Goal: Check status: Check status

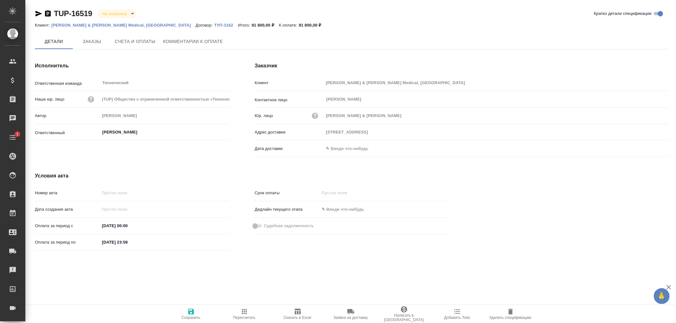
type input "Усманова Ольга"
click at [93, 42] on span "Заказы" at bounding box center [92, 42] width 30 height 8
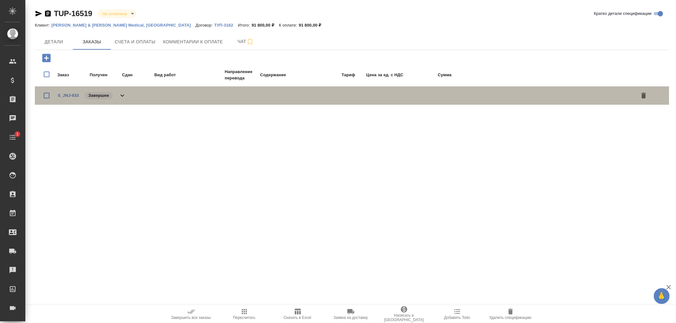
click at [122, 95] on icon at bounding box center [122, 96] width 8 height 8
click at [122, 94] on icon at bounding box center [122, 95] width 4 height 2
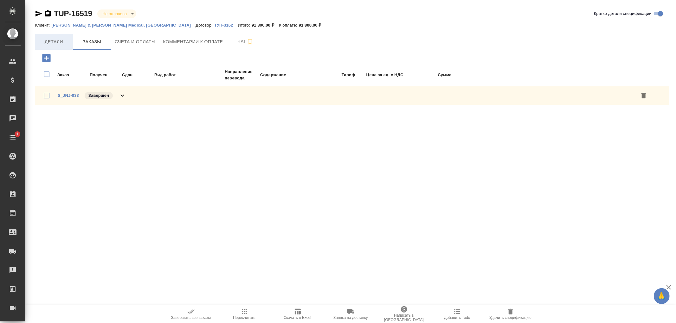
click at [54, 40] on span "Детали" at bounding box center [54, 42] width 30 height 8
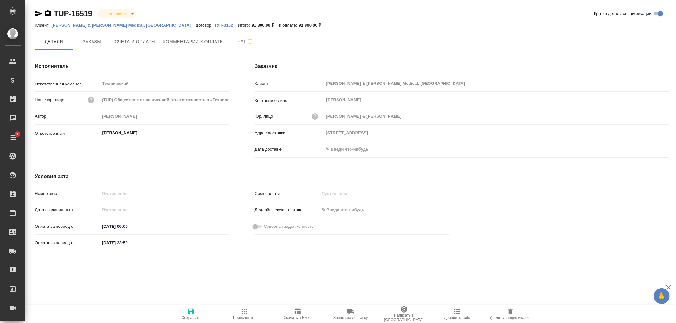
click at [111, 243] on input "14.08.2025 23:59" at bounding box center [127, 243] width 55 height 9
click at [214, 242] on icon "button" at bounding box center [211, 243] width 8 height 8
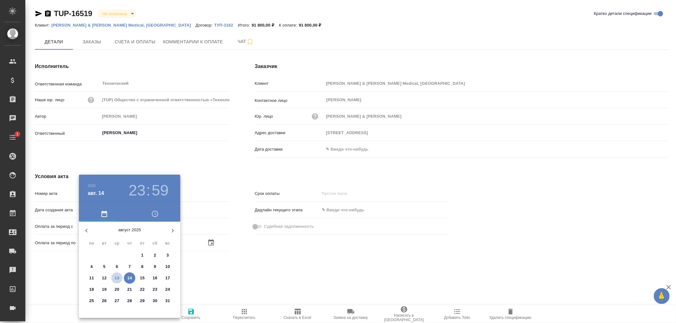
click at [116, 278] on p "13" at bounding box center [117, 278] width 5 height 6
type input "13.08.2025 23:59"
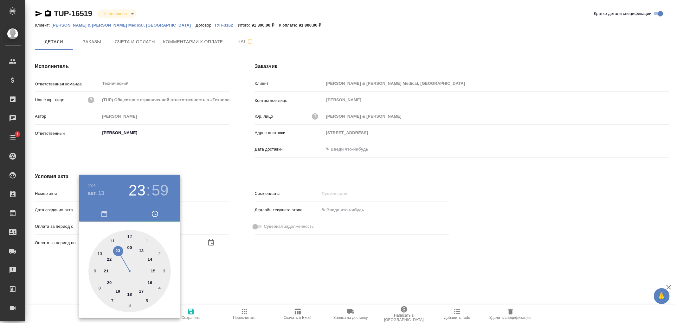
click at [208, 280] on div at bounding box center [338, 161] width 676 height 323
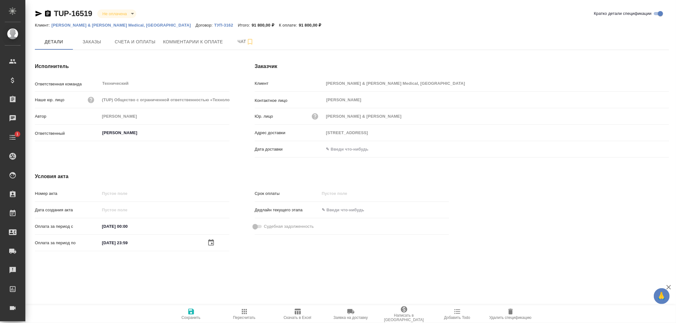
click at [192, 313] on icon "button" at bounding box center [191, 312] width 6 height 6
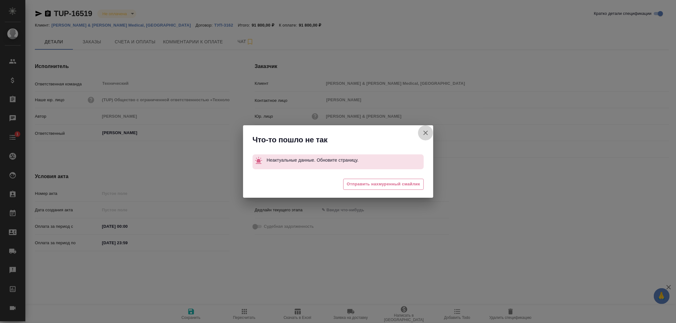
click at [425, 132] on icon "button" at bounding box center [425, 133] width 4 height 4
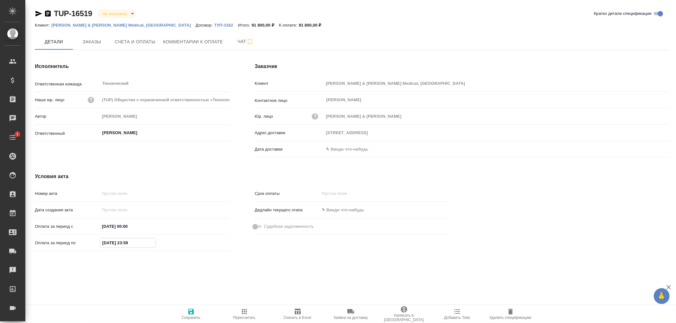
click at [134, 246] on input "14.08.2025 23:59" at bounding box center [127, 243] width 55 height 9
click at [211, 241] on icon "button" at bounding box center [211, 243] width 8 height 8
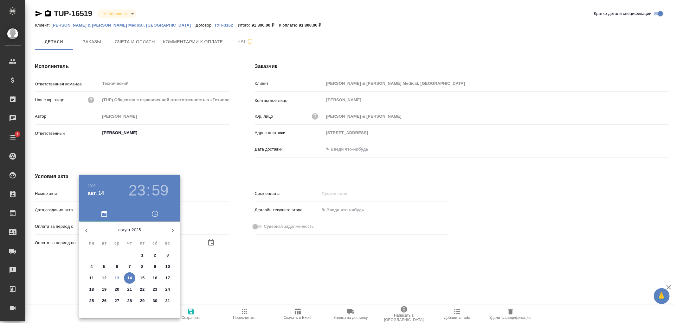
click at [115, 279] on p "13" at bounding box center [117, 278] width 5 height 6
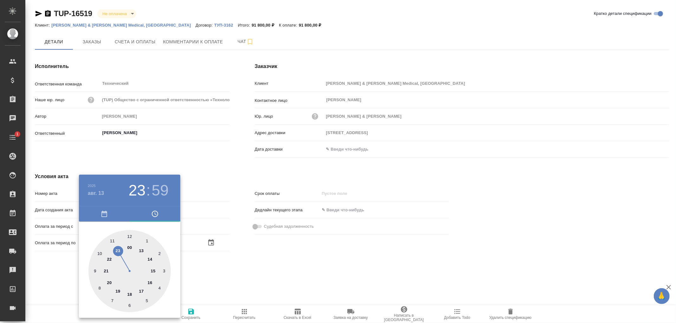
type input "13.08.2025 23:59"
click at [214, 268] on div at bounding box center [338, 161] width 676 height 323
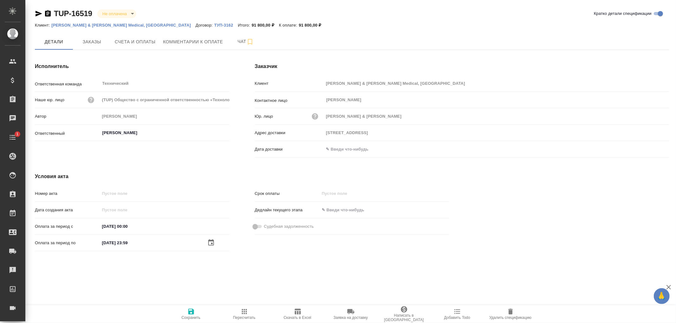
click at [191, 310] on icon "button" at bounding box center [191, 312] width 8 height 8
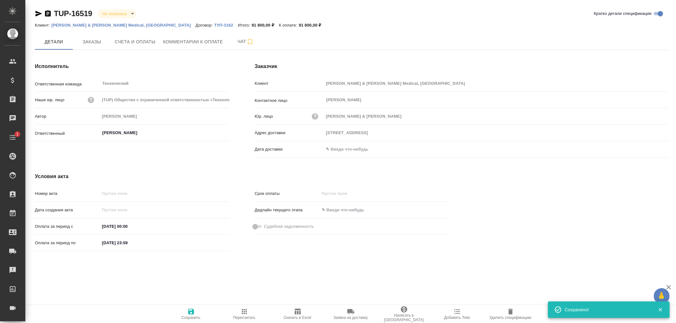
click at [47, 14] on icon "button" at bounding box center [48, 13] width 6 height 6
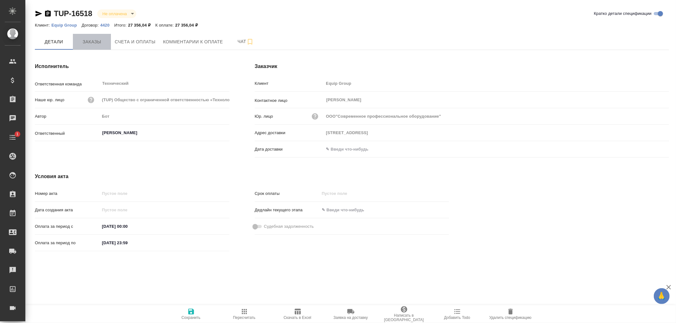
click at [89, 41] on span "Заказы" at bounding box center [92, 42] width 30 height 8
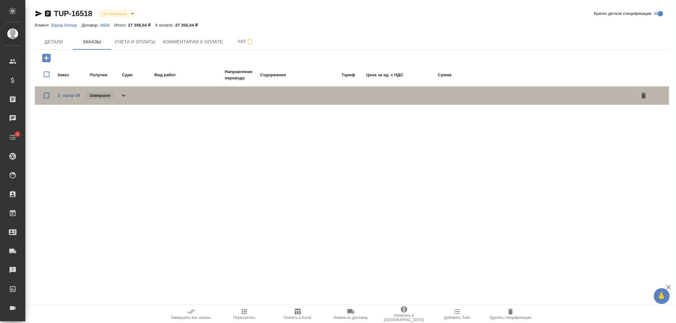
click at [123, 95] on icon at bounding box center [124, 96] width 4 height 2
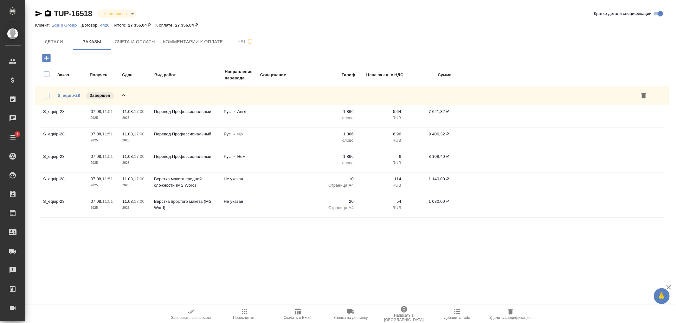
click at [123, 95] on icon at bounding box center [124, 96] width 8 height 8
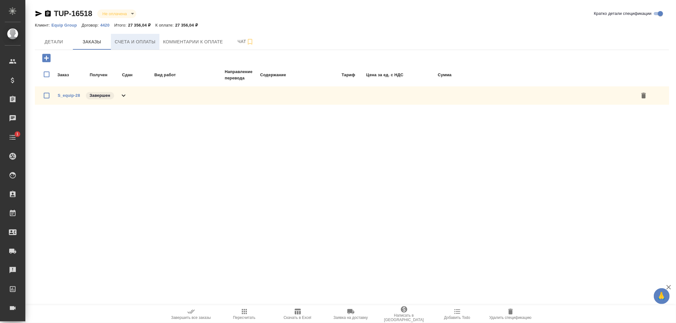
click at [134, 44] on span "Счета и оплаты" at bounding box center [135, 42] width 41 height 8
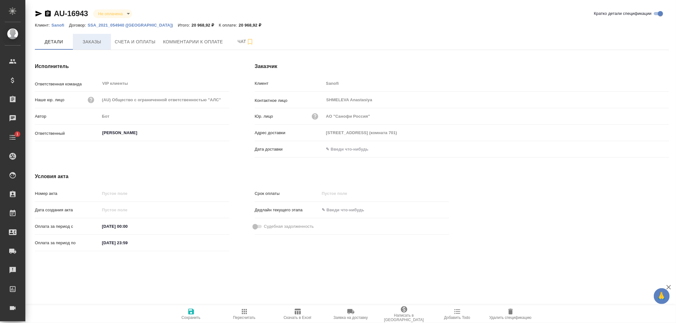
click at [91, 42] on span "Заказы" at bounding box center [92, 42] width 30 height 8
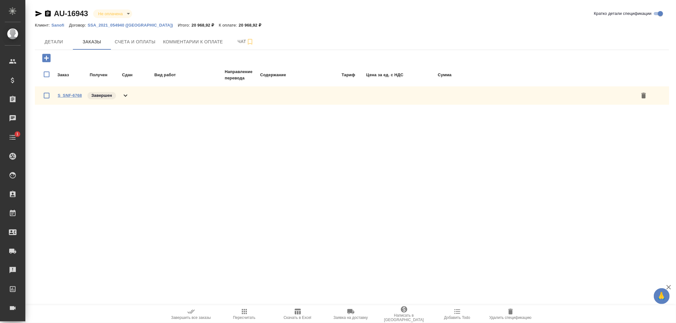
click at [74, 96] on link "S_SNF-6768" at bounding box center [70, 95] width 24 height 5
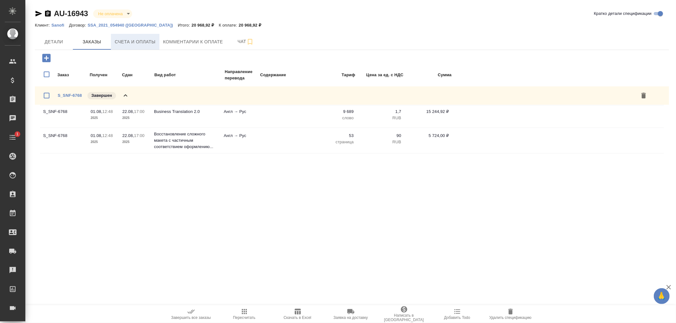
click at [138, 42] on span "Счета и оплаты" at bounding box center [135, 42] width 41 height 8
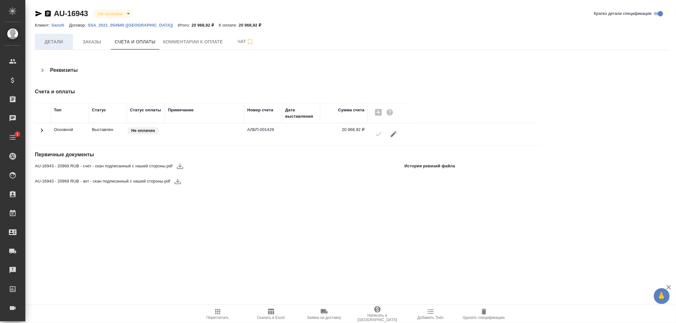
click at [49, 42] on span "Детали" at bounding box center [54, 42] width 30 height 8
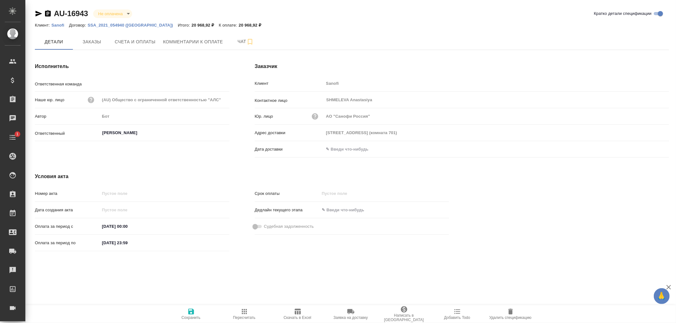
type input "VIP клиенты"
click at [343, 146] on input "text" at bounding box center [351, 149] width 55 height 9
click at [650, 149] on icon "button" at bounding box center [651, 149] width 6 height 6
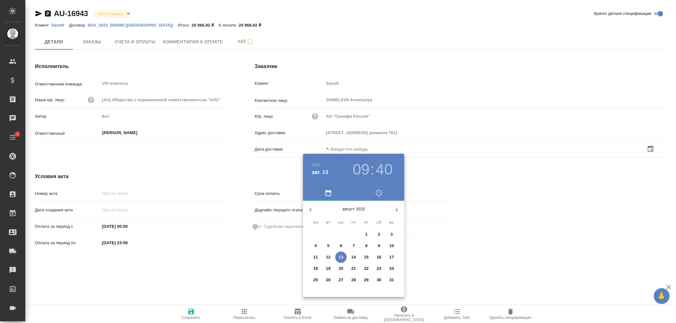
click at [340, 256] on p "13" at bounding box center [341, 257] width 5 height 6
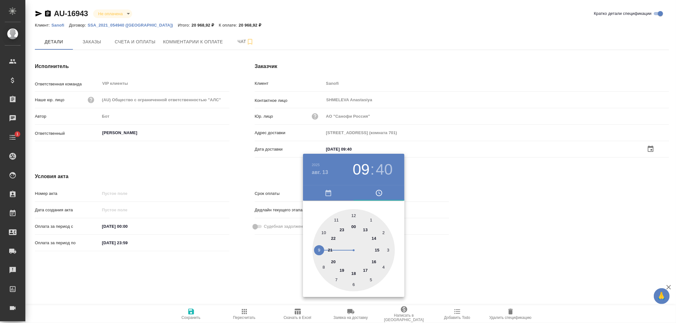
type input "[DATE] 09:40"
click at [191, 312] on div at bounding box center [338, 161] width 676 height 323
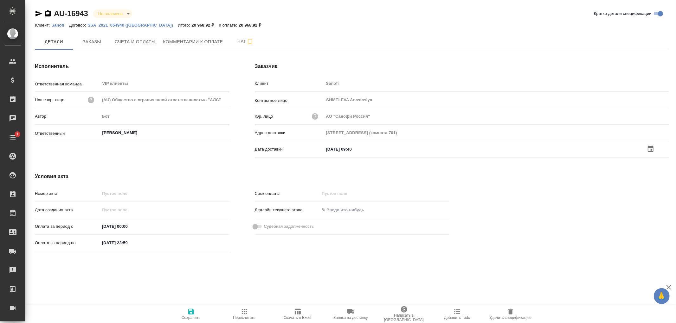
click at [191, 312] on icon "button" at bounding box center [191, 312] width 8 height 8
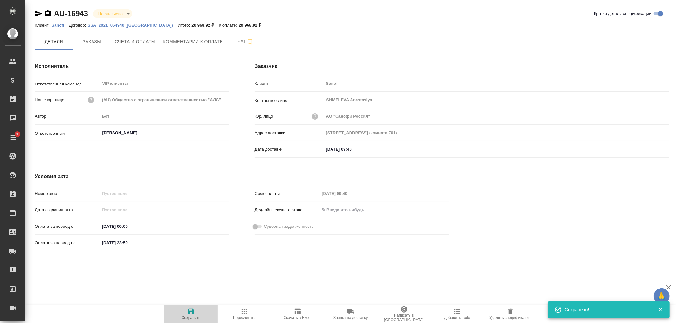
click at [191, 312] on icon "button" at bounding box center [191, 312] width 8 height 8
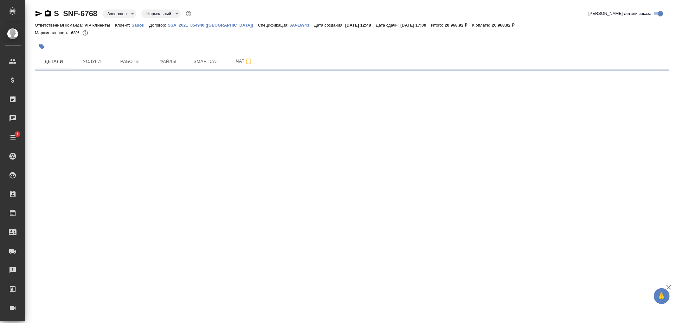
select select "RU"
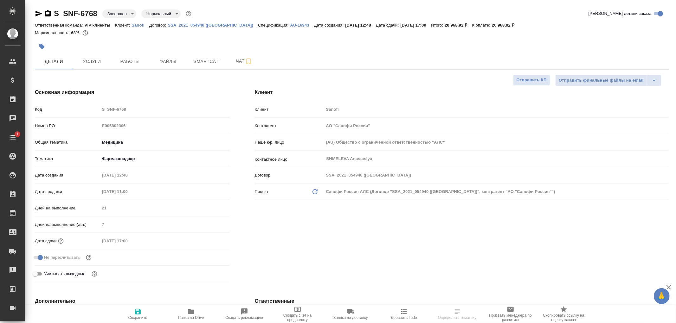
type textarea "x"
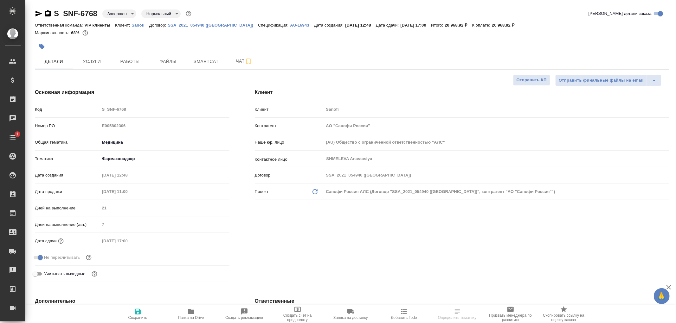
type textarea "x"
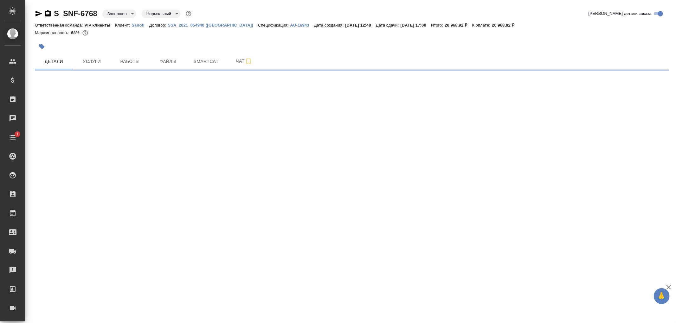
select select "RU"
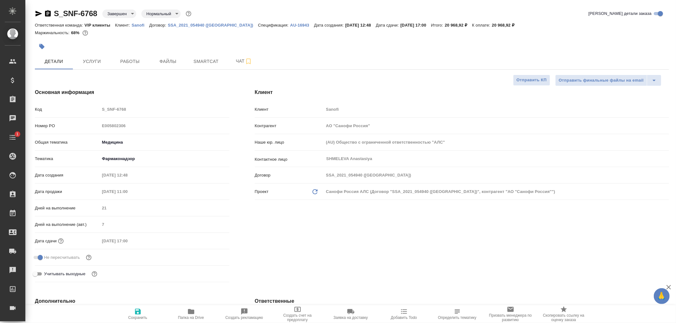
type textarea "x"
click at [241, 61] on span "Чат" at bounding box center [244, 61] width 30 height 8
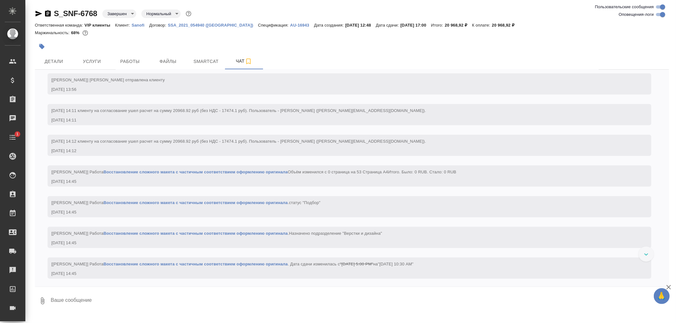
scroll to position [563, 0]
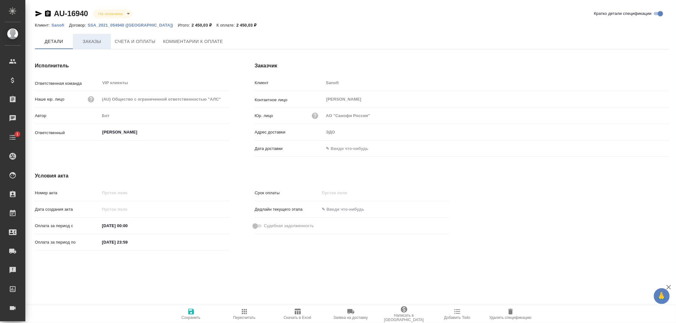
click at [102, 43] on span "Заказы" at bounding box center [92, 42] width 30 height 8
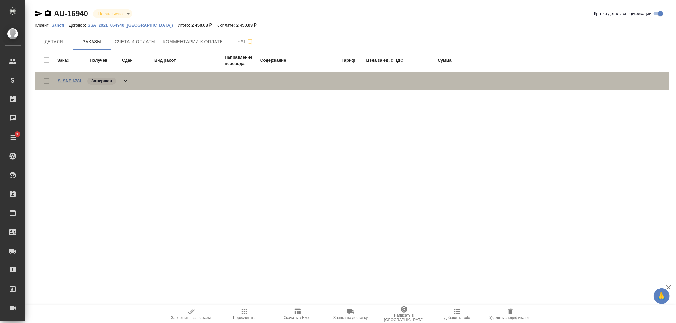
click at [64, 79] on link "S_SNF-6781" at bounding box center [70, 81] width 24 height 5
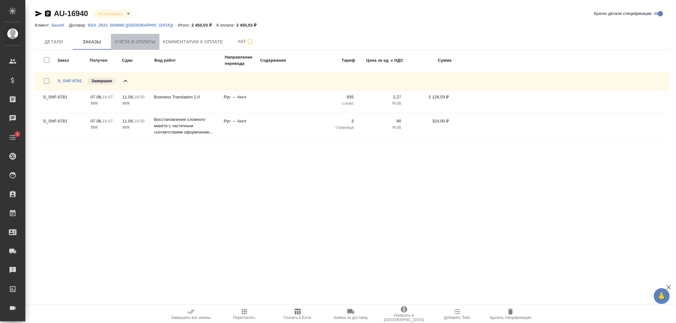
click at [131, 41] on span "Счета и оплаты" at bounding box center [135, 42] width 41 height 8
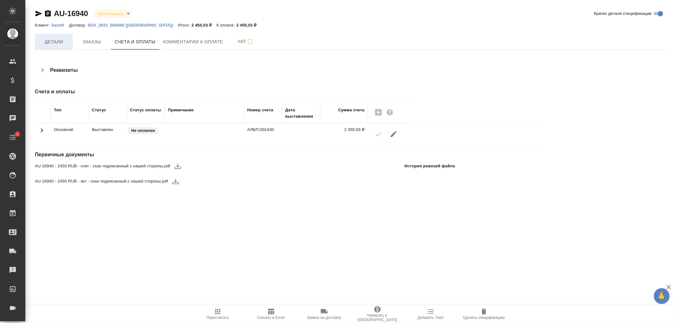
click at [39, 42] on span "Детали" at bounding box center [54, 42] width 30 height 8
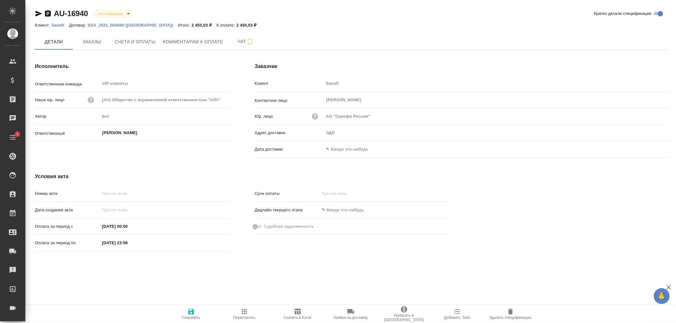
click at [341, 149] on input "text" at bounding box center [351, 149] width 55 height 9
click at [648, 153] on icon "button" at bounding box center [651, 149] width 8 height 8
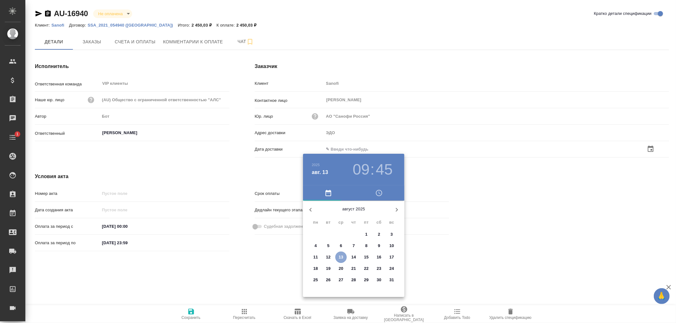
click at [337, 256] on span "13" at bounding box center [340, 257] width 11 height 6
type input "13.08.2025 09:45"
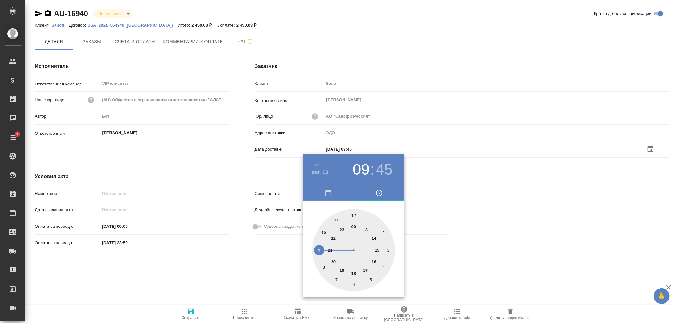
click at [191, 313] on div at bounding box center [338, 161] width 676 height 323
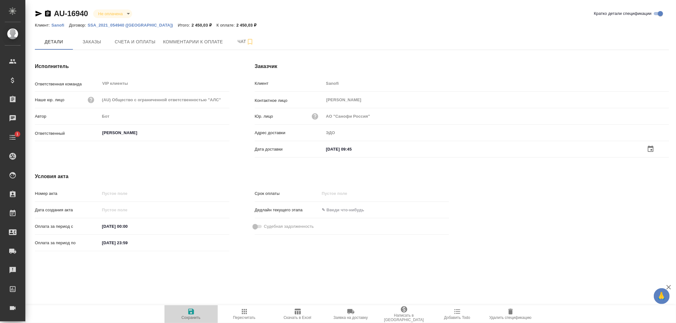
click at [192, 312] on icon "button" at bounding box center [191, 312] width 6 height 6
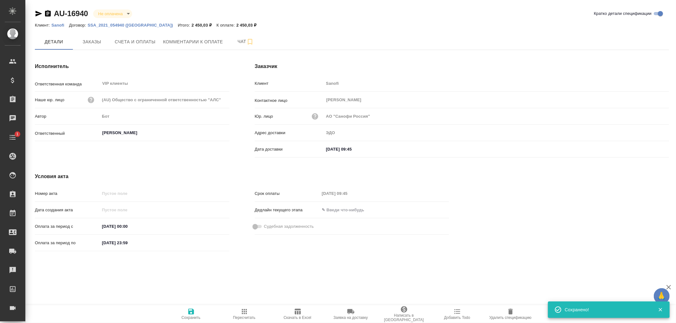
click at [192, 312] on icon "button" at bounding box center [191, 312] width 6 height 6
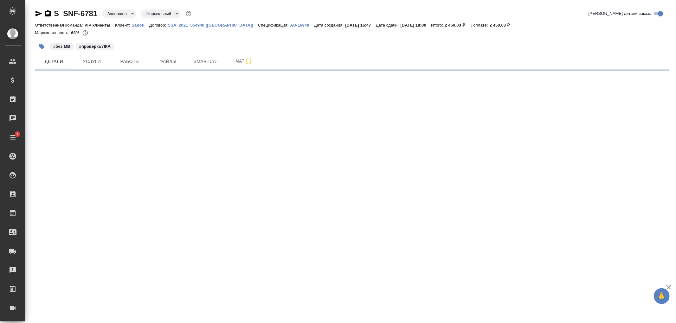
select select "RU"
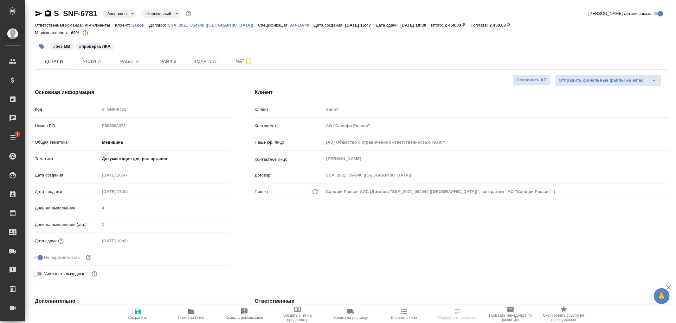
type textarea "x"
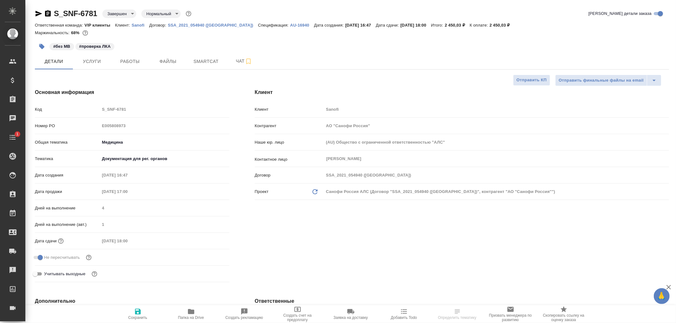
type textarea "x"
click at [241, 62] on span "Чат" at bounding box center [244, 61] width 30 height 8
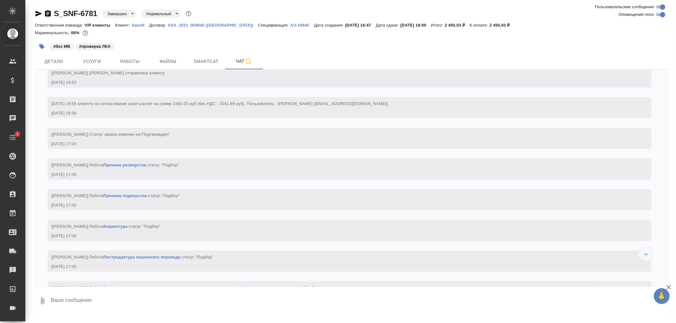
scroll to position [387, 0]
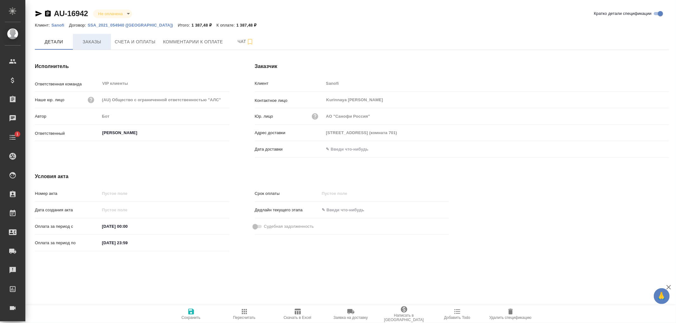
click at [88, 40] on span "Заказы" at bounding box center [92, 42] width 30 height 8
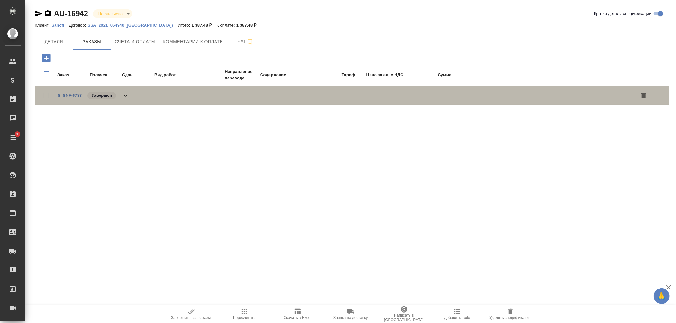
click at [75, 95] on link "S_SNF-6783" at bounding box center [70, 95] width 24 height 5
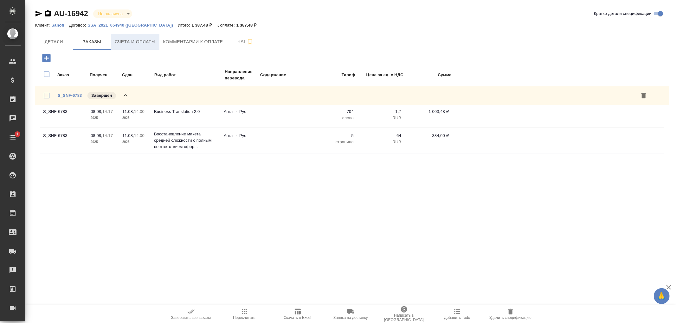
click at [143, 46] on button "Счета и оплаты" at bounding box center [135, 42] width 48 height 16
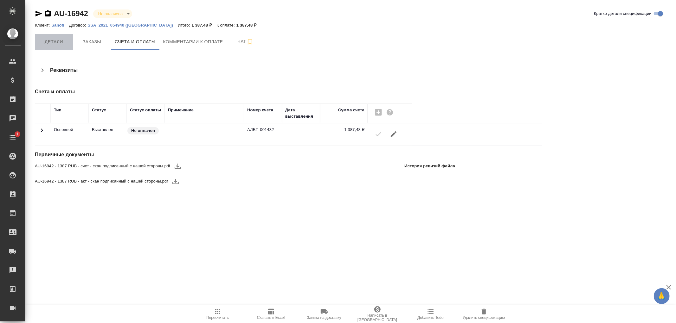
click at [56, 41] on span "Детали" at bounding box center [54, 42] width 30 height 8
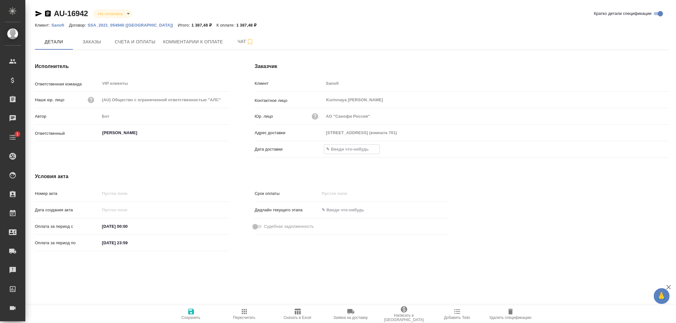
drag, startPoint x: 345, startPoint y: 153, endPoint x: 350, endPoint y: 152, distance: 4.8
click at [346, 153] on input "text" at bounding box center [351, 149] width 55 height 9
click at [648, 148] on icon "button" at bounding box center [651, 149] width 8 height 8
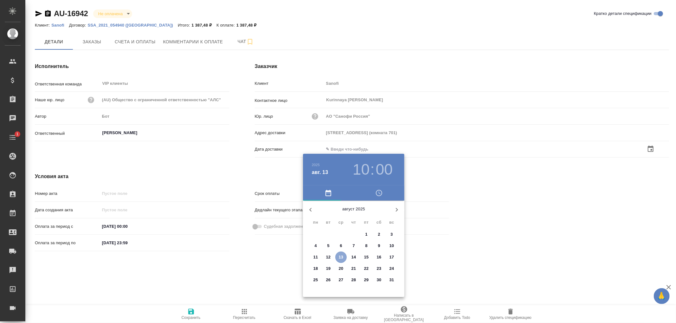
click at [339, 254] on p "13" at bounding box center [341, 257] width 5 height 6
type input "13.08.2025 10:00"
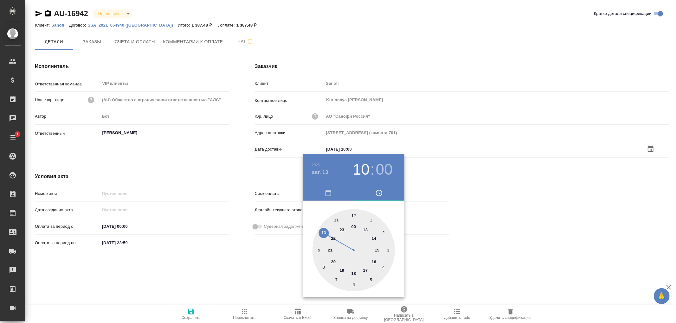
click at [190, 310] on div at bounding box center [338, 161] width 676 height 323
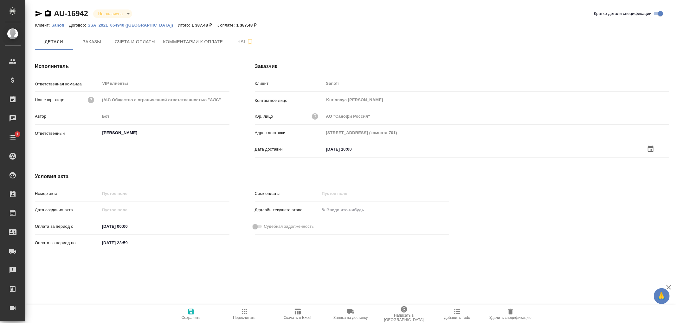
click at [192, 312] on icon "button" at bounding box center [191, 312] width 6 height 6
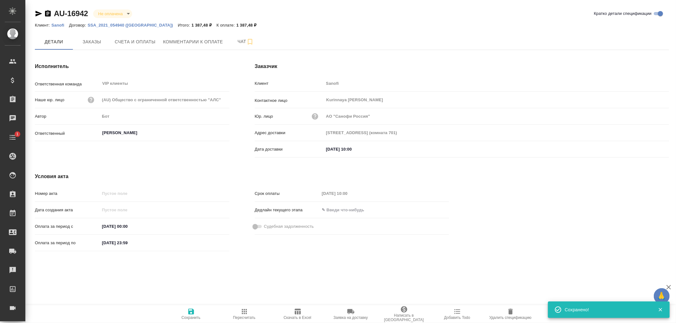
click at [192, 312] on icon "button" at bounding box center [191, 312] width 6 height 6
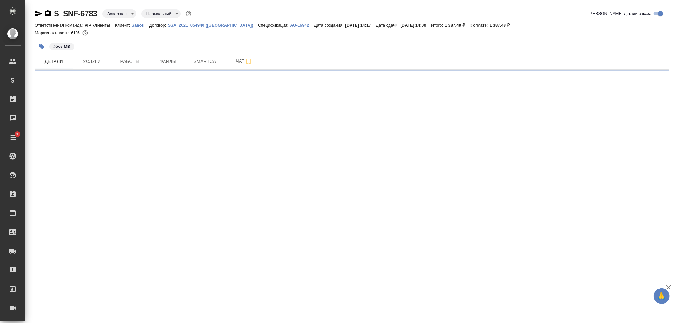
select select "RU"
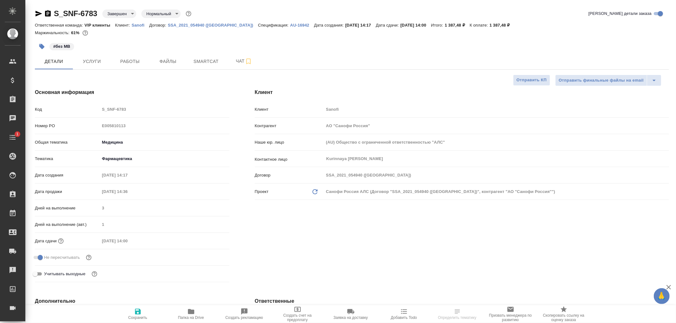
type textarea "x"
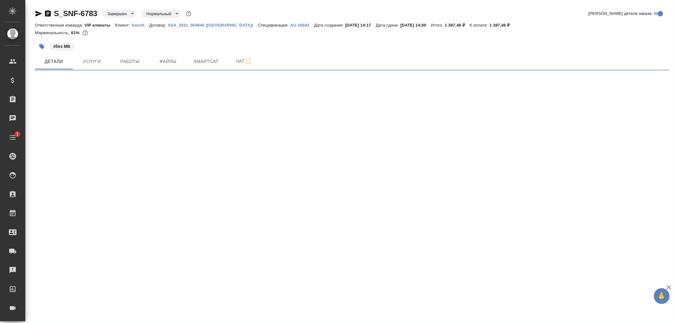
select select "RU"
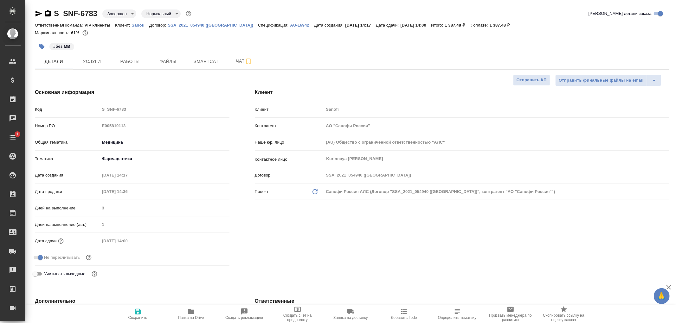
type textarea "x"
click at [238, 59] on span "Чат" at bounding box center [244, 61] width 30 height 8
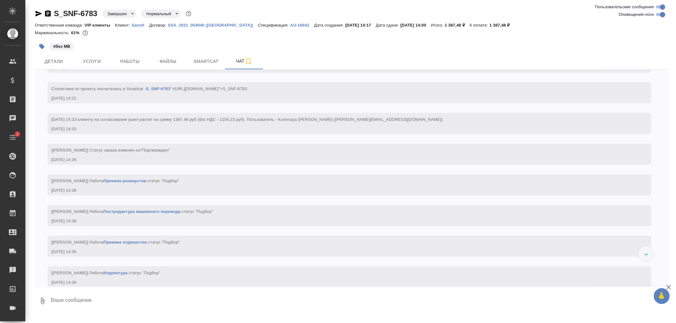
scroll to position [352, 0]
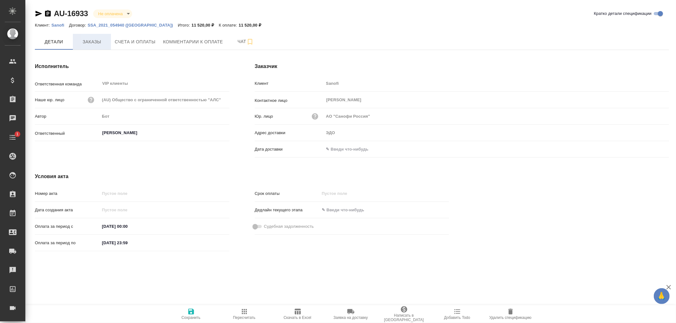
click at [91, 43] on span "Заказы" at bounding box center [92, 42] width 30 height 8
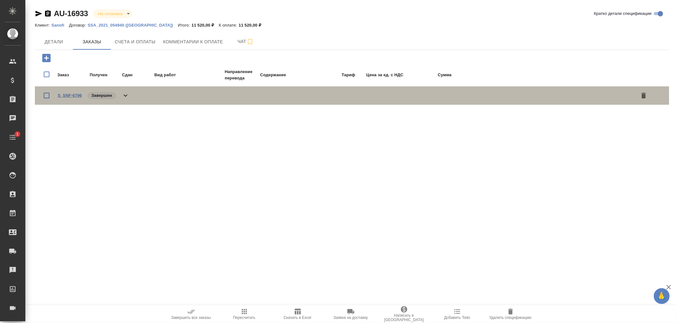
click at [75, 93] on link "S_SNF-6796" at bounding box center [70, 95] width 24 height 5
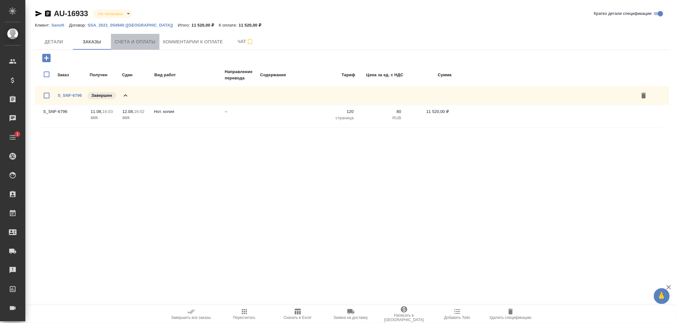
click at [132, 41] on span "Счета и оплаты" at bounding box center [135, 42] width 41 height 8
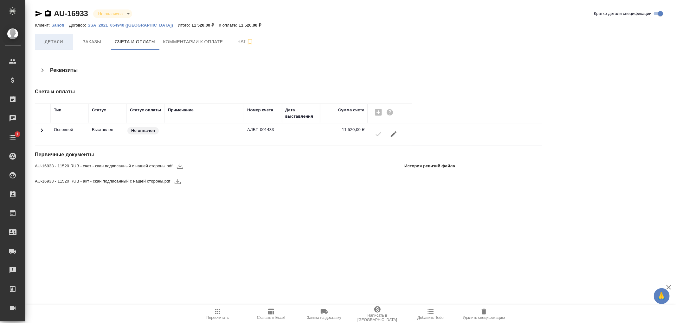
click at [55, 42] on span "Детали" at bounding box center [54, 42] width 30 height 8
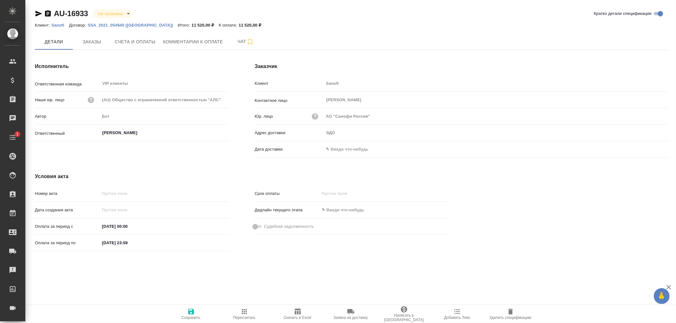
click at [335, 148] on input "text" at bounding box center [351, 149] width 55 height 9
click at [648, 150] on icon "button" at bounding box center [651, 149] width 8 height 8
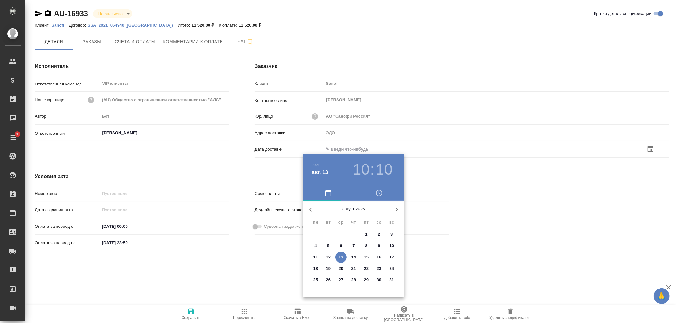
click at [341, 255] on p "13" at bounding box center [341, 257] width 5 height 6
type input "[DATE] 10:10"
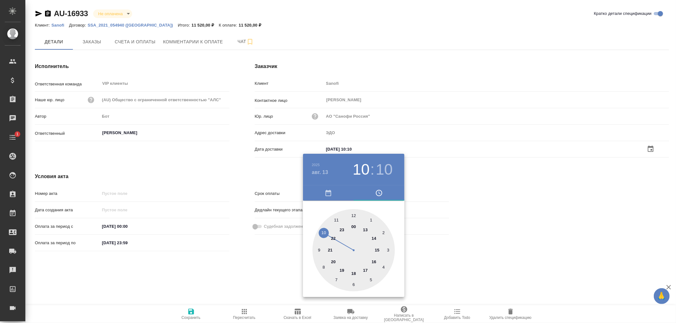
click at [189, 312] on div at bounding box center [338, 161] width 676 height 323
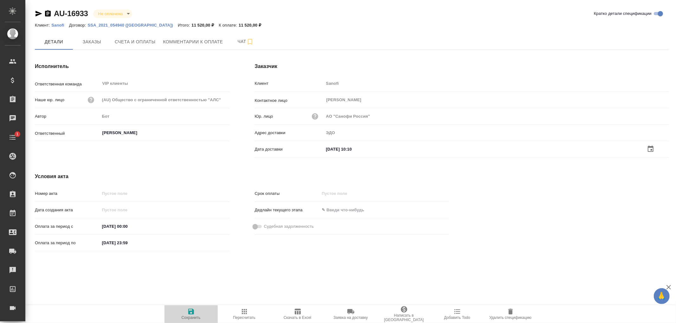
click at [189, 312] on icon "button" at bounding box center [191, 312] width 6 height 6
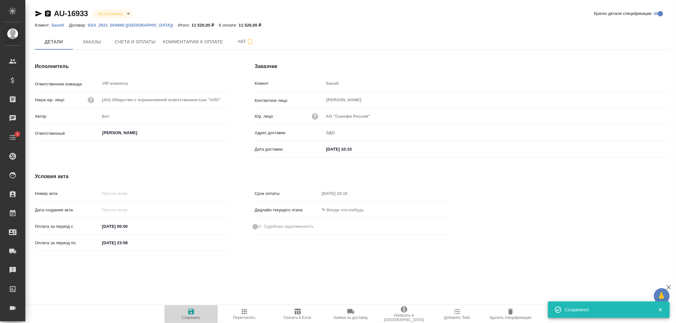
click at [189, 312] on icon "button" at bounding box center [191, 312] width 6 height 6
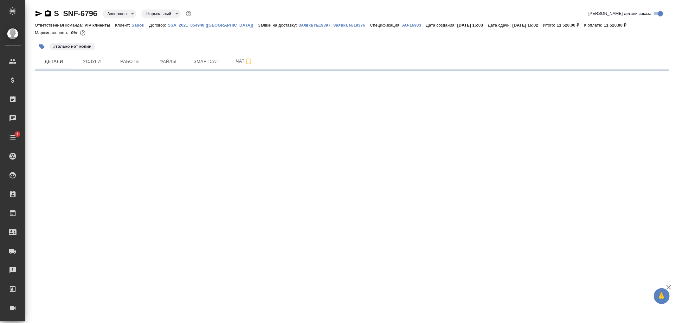
select select "RU"
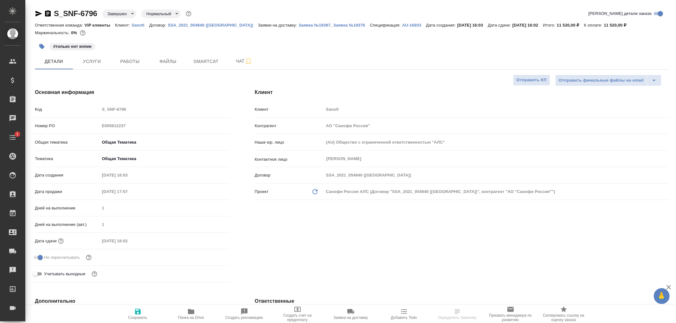
type textarea "x"
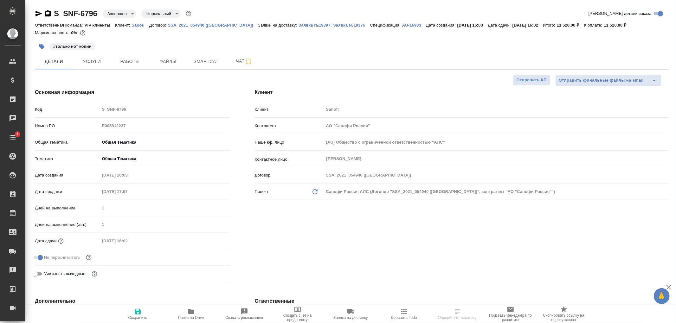
type textarea "x"
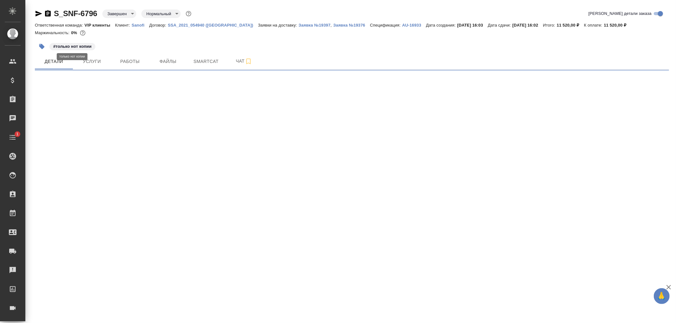
select select "RU"
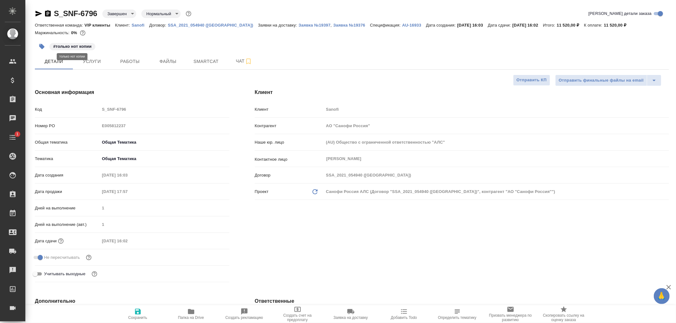
type textarea "x"
click at [239, 61] on span "Чат" at bounding box center [244, 61] width 30 height 8
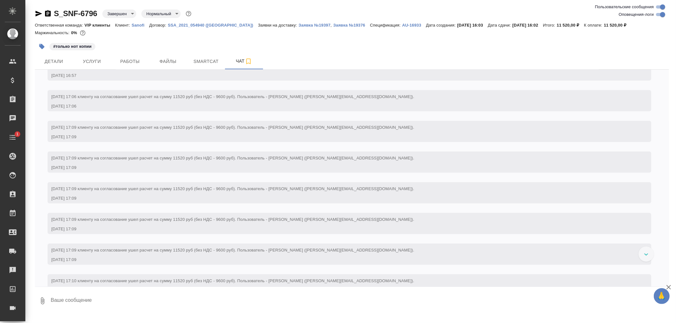
scroll to position [352, 0]
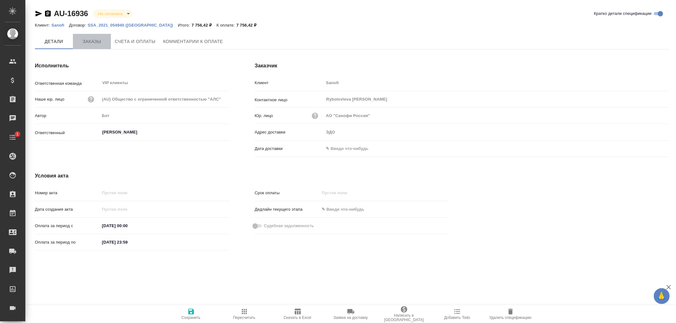
click at [91, 42] on span "Заказы" at bounding box center [92, 42] width 30 height 8
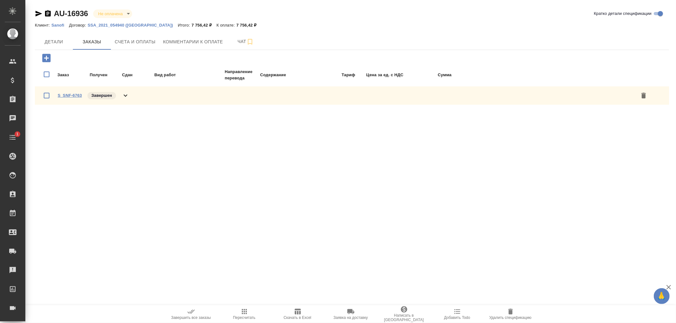
click at [68, 94] on link "S_SNF-6763" at bounding box center [70, 95] width 24 height 5
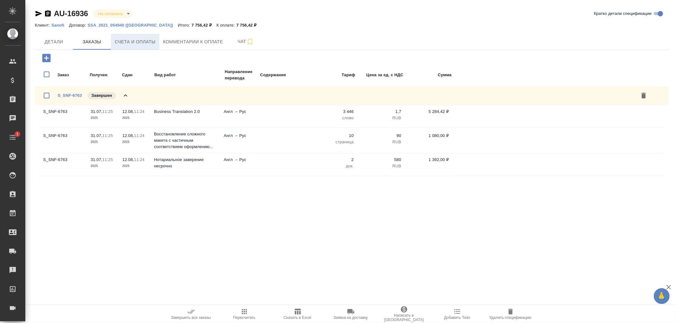
click at [151, 44] on span "Счета и оплаты" at bounding box center [135, 42] width 41 height 8
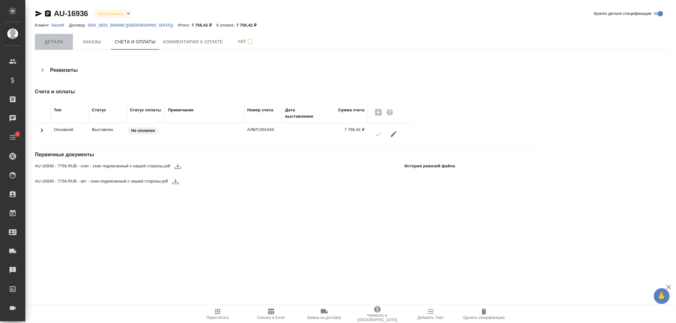
click at [56, 42] on span "Детали" at bounding box center [54, 42] width 30 height 8
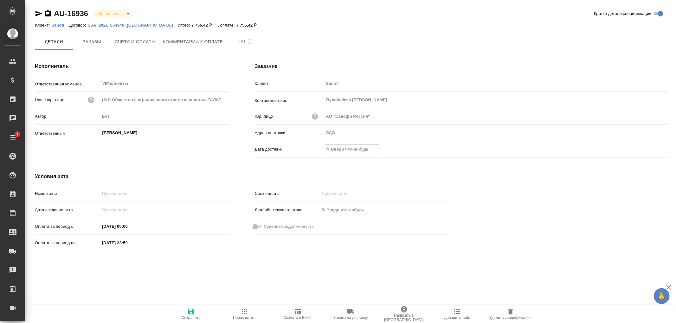
click at [345, 150] on input "text" at bounding box center [351, 149] width 55 height 9
click at [652, 150] on icon "button" at bounding box center [651, 149] width 8 height 8
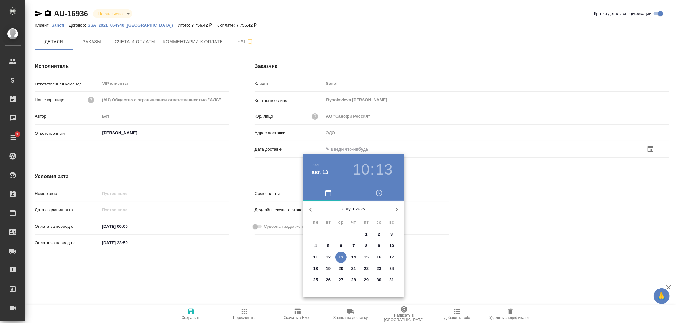
click at [343, 259] on p "13" at bounding box center [341, 257] width 5 height 6
type input "[DATE] 10:13"
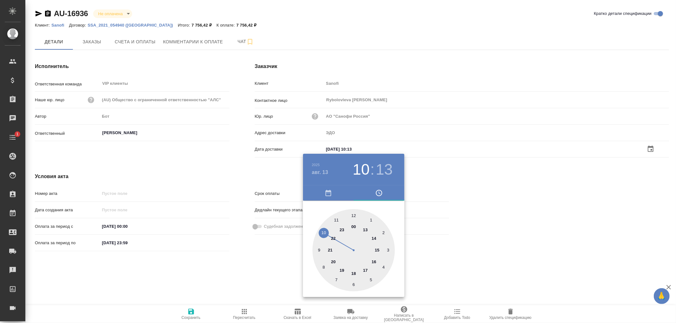
click at [192, 315] on div at bounding box center [338, 161] width 676 height 323
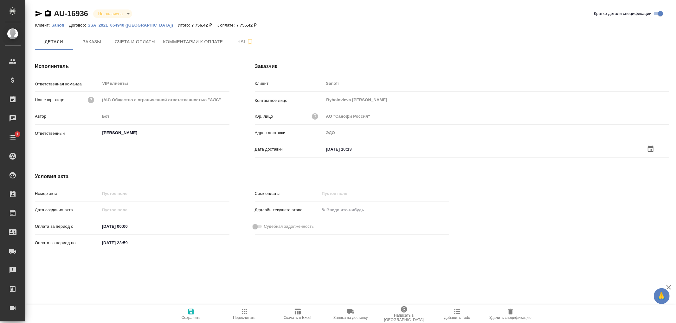
click at [190, 312] on icon "button" at bounding box center [191, 312] width 6 height 6
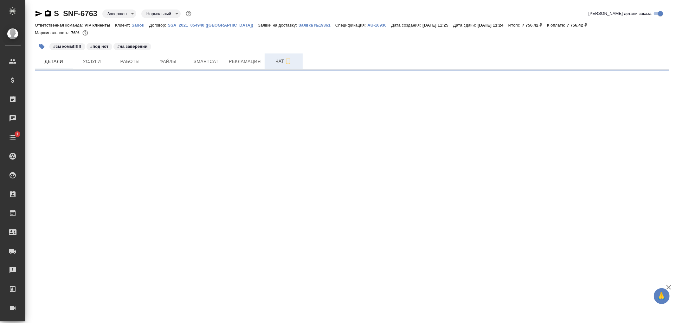
select select "RU"
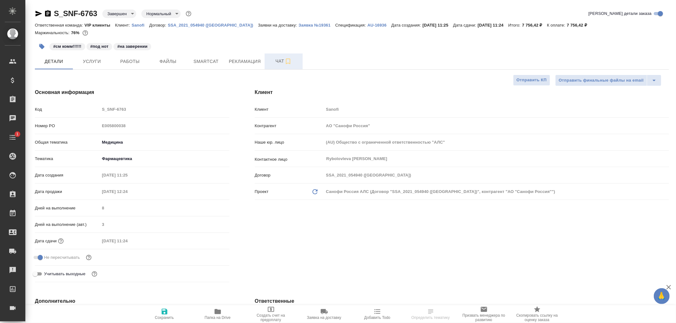
type textarea "x"
click at [278, 62] on span "Чат" at bounding box center [283, 61] width 30 height 8
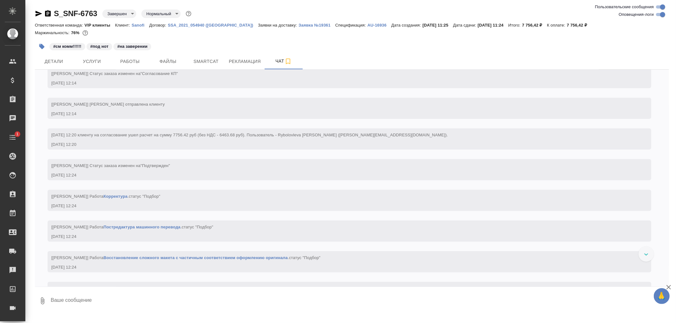
scroll to position [563, 0]
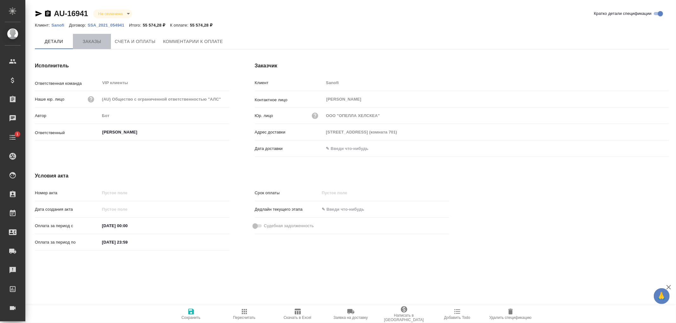
click at [94, 40] on span "Заказы" at bounding box center [92, 42] width 30 height 8
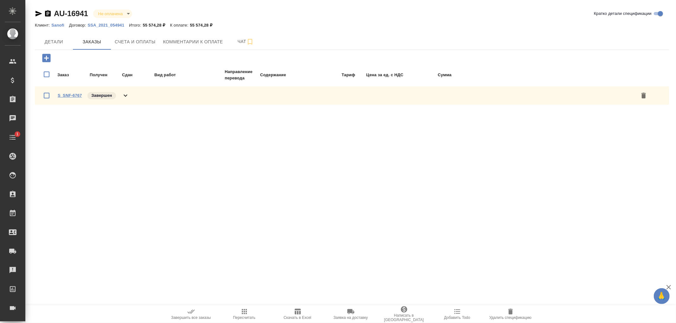
click at [74, 94] on link "S_SNF-6767" at bounding box center [70, 95] width 24 height 5
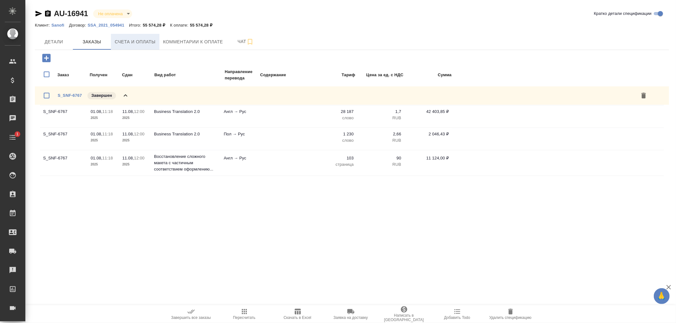
click at [125, 39] on span "Счета и оплаты" at bounding box center [135, 42] width 41 height 8
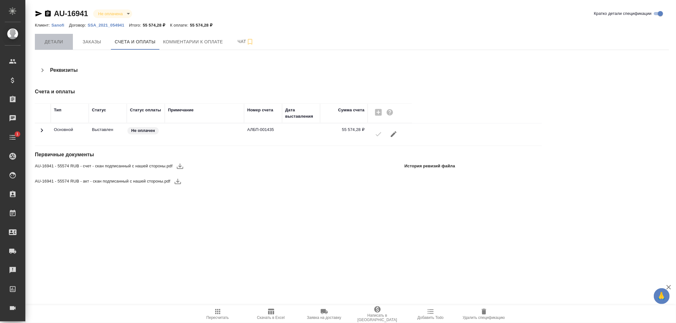
click at [57, 40] on span "Детали" at bounding box center [54, 42] width 30 height 8
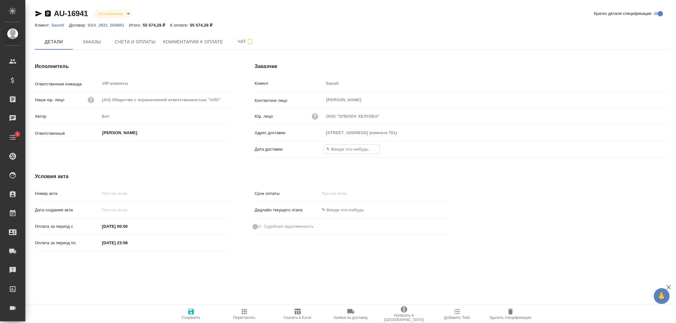
click at [354, 151] on input "text" at bounding box center [351, 149] width 55 height 9
click at [652, 146] on icon "button" at bounding box center [651, 149] width 6 height 6
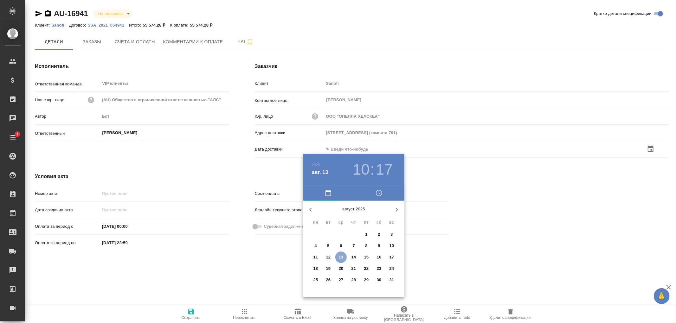
click at [340, 255] on p "13" at bounding box center [341, 257] width 5 height 6
type input "13.08.2025 10:17"
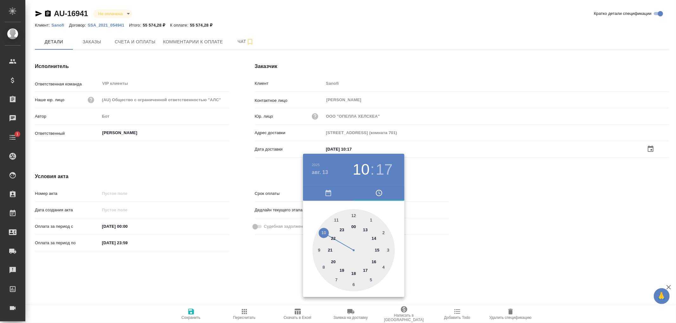
click at [195, 315] on div at bounding box center [338, 161] width 676 height 323
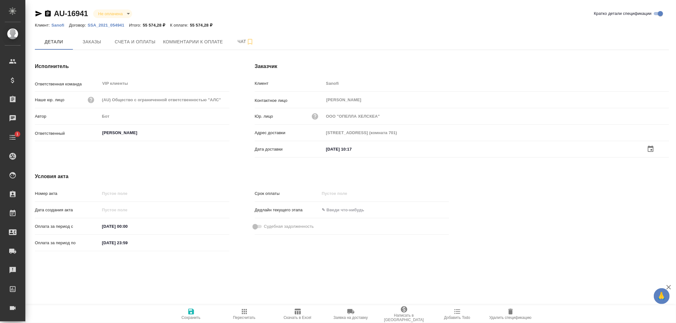
click at [192, 313] on icon "button" at bounding box center [191, 312] width 6 height 6
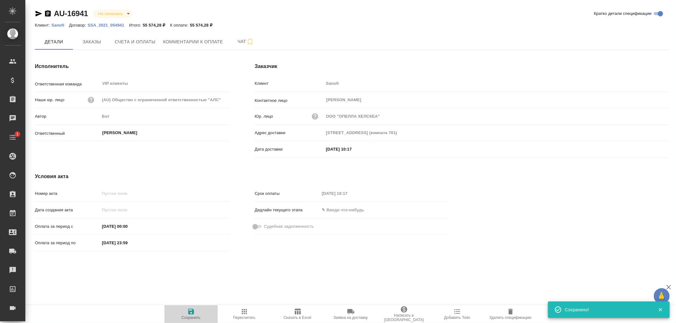
click at [192, 313] on icon "button" at bounding box center [191, 312] width 6 height 6
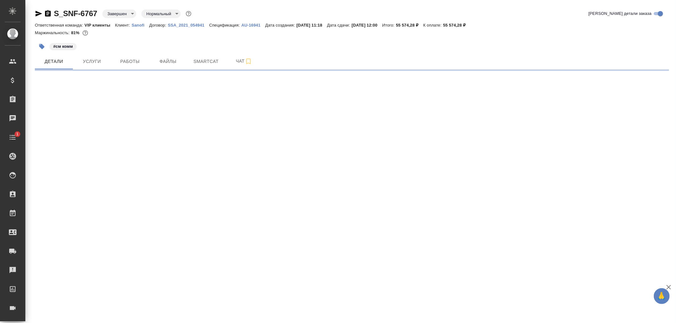
select select "RU"
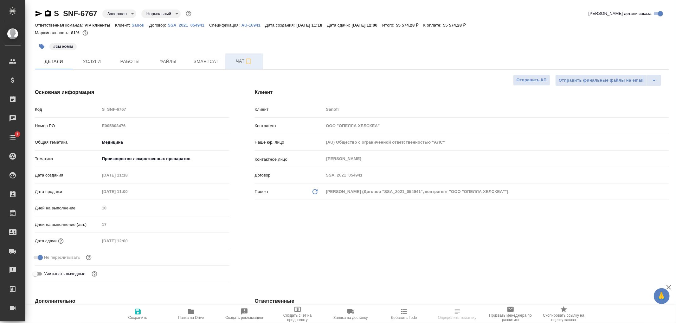
type textarea "x"
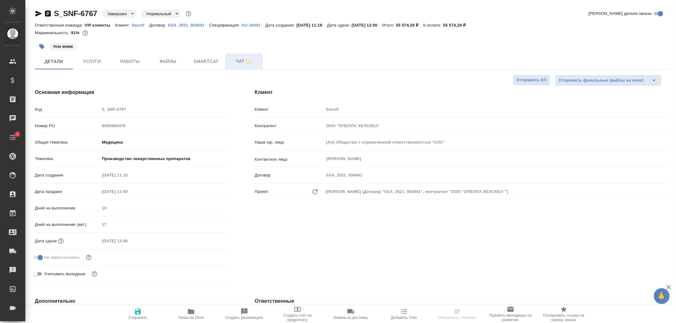
type textarea "x"
click at [238, 61] on span "Чат" at bounding box center [244, 61] width 30 height 8
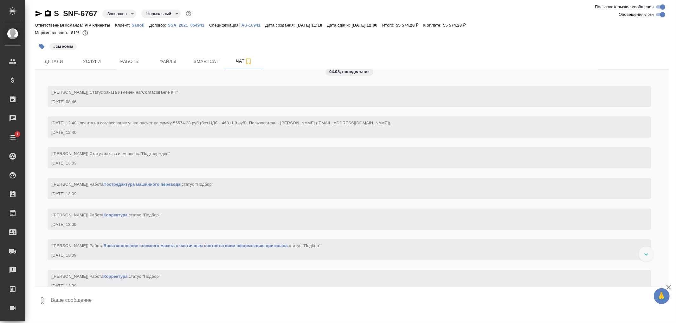
scroll to position [1338, 0]
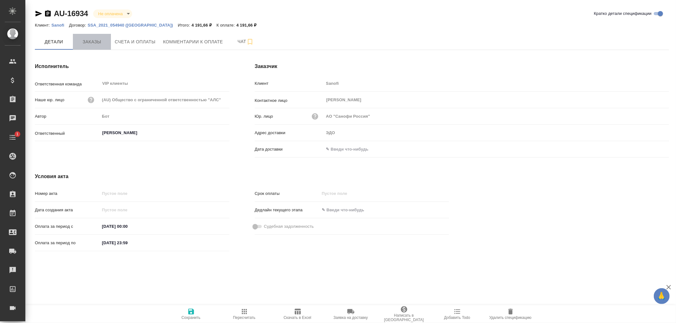
click at [88, 39] on span "Заказы" at bounding box center [92, 42] width 30 height 8
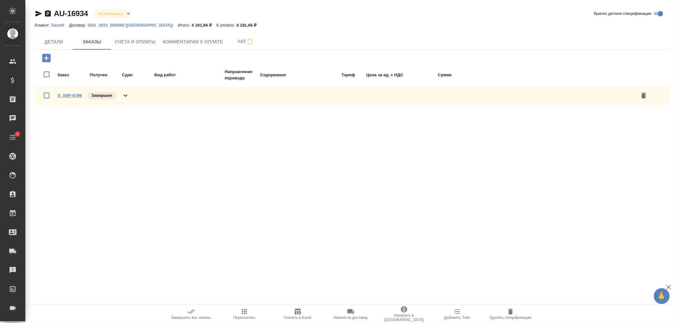
click at [75, 94] on link "S_SNF-6786" at bounding box center [70, 95] width 24 height 5
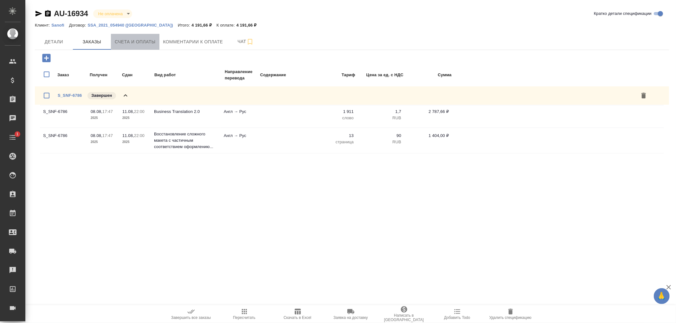
click at [130, 40] on span "Счета и оплаты" at bounding box center [135, 42] width 41 height 8
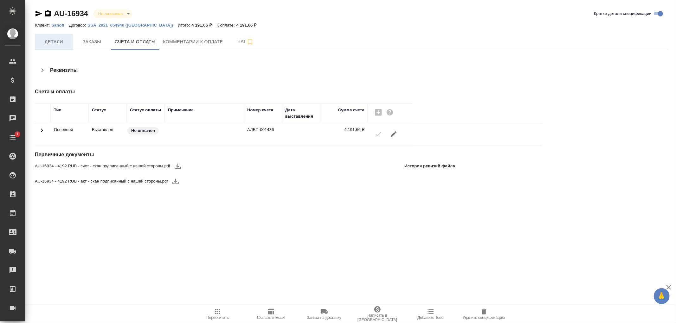
click at [52, 42] on span "Детали" at bounding box center [54, 42] width 30 height 8
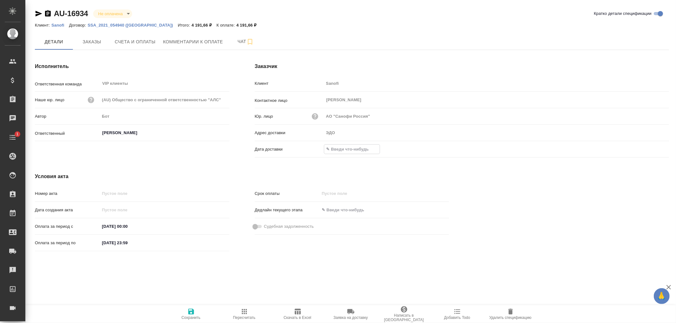
click at [347, 147] on input "text" at bounding box center [351, 149] width 55 height 9
click at [646, 152] on div at bounding box center [496, 149] width 345 height 10
click at [653, 150] on icon "button" at bounding box center [651, 149] width 8 height 8
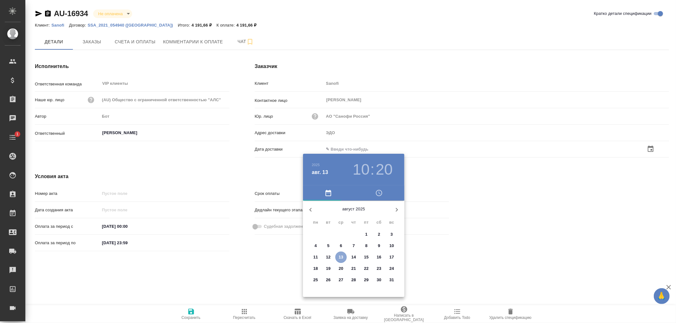
click at [341, 257] on p "13" at bounding box center [341, 257] width 5 height 6
type input "13.08.2025 10:20"
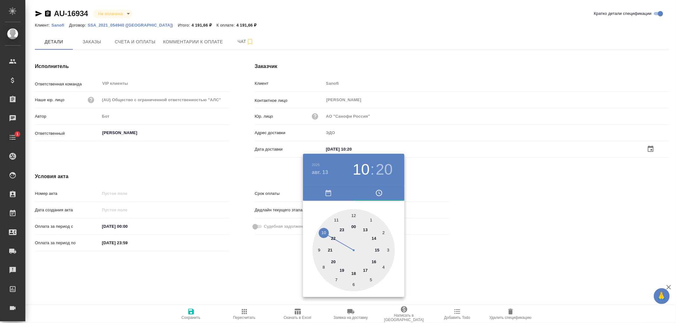
click at [190, 312] on div at bounding box center [338, 161] width 676 height 323
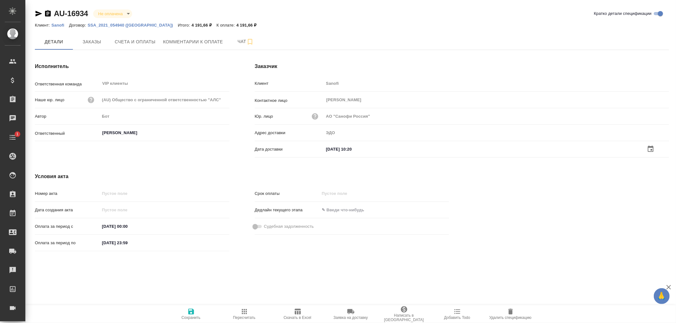
click at [192, 311] on icon "button" at bounding box center [191, 312] width 6 height 6
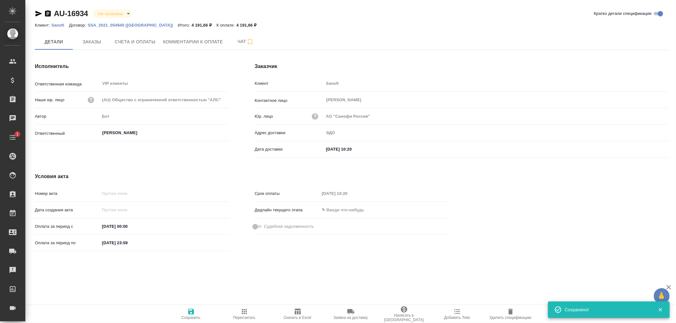
click at [192, 311] on icon "button" at bounding box center [191, 312] width 6 height 6
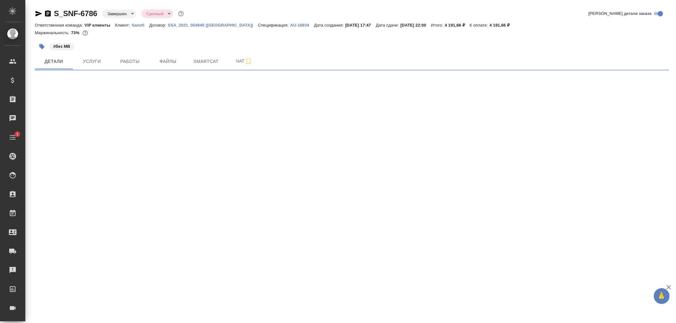
select select "RU"
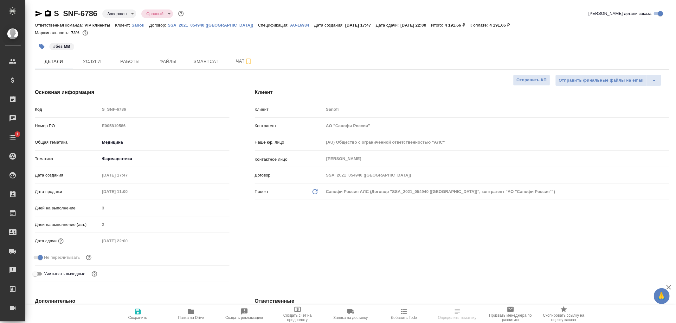
type textarea "x"
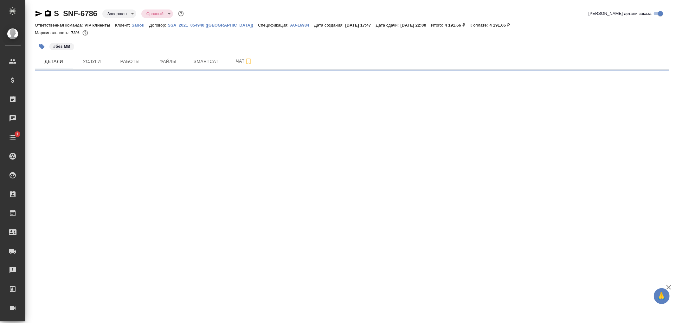
select select "RU"
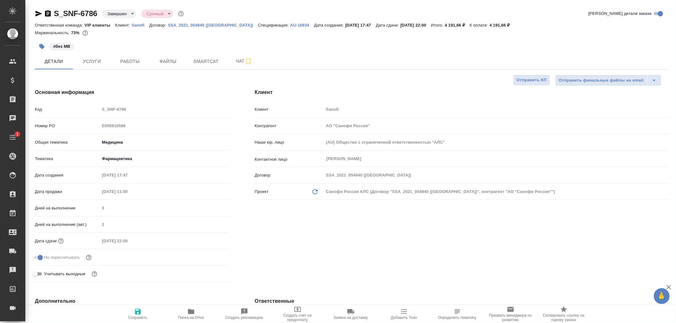
type textarea "x"
click at [240, 63] on span "Чат" at bounding box center [244, 61] width 30 height 8
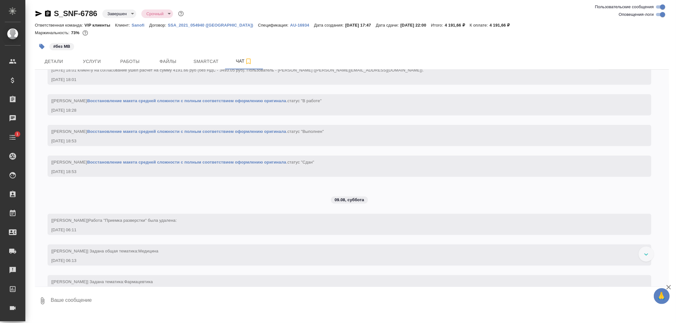
scroll to position [634, 0]
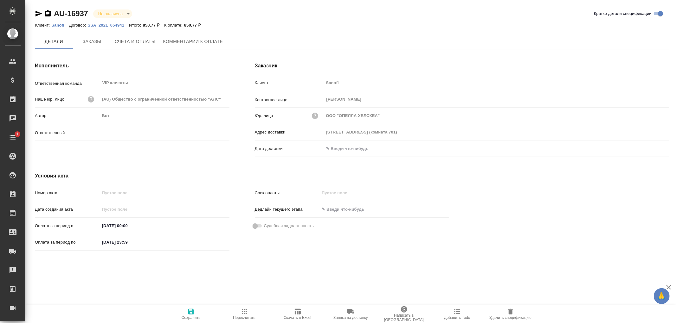
type input "[PERSON_NAME]"
click at [92, 40] on span "Заказы" at bounding box center [92, 42] width 30 height 8
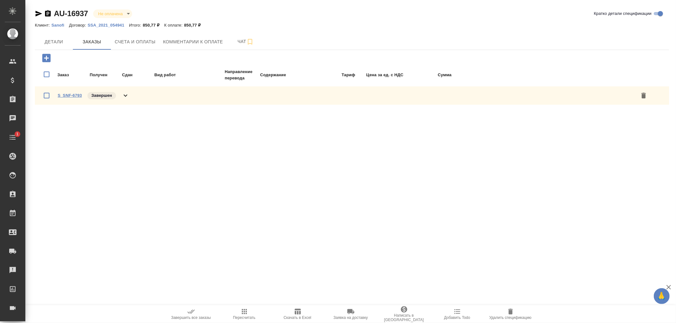
click at [76, 96] on link "S_SNF-6793" at bounding box center [70, 95] width 24 height 5
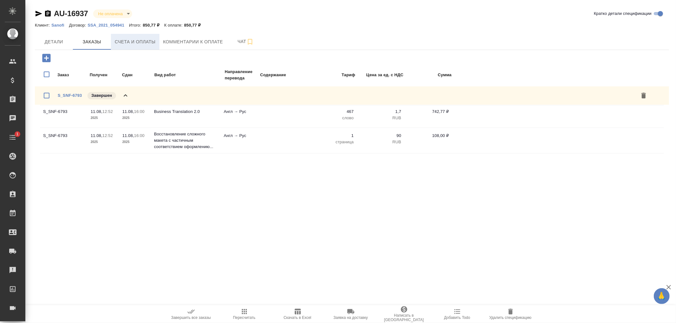
click at [130, 42] on span "Счета и оплаты" at bounding box center [135, 42] width 41 height 8
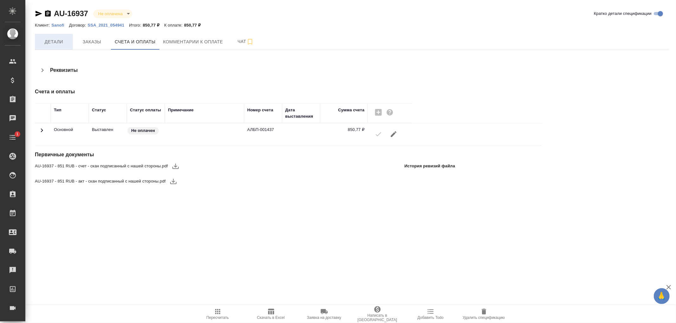
click at [55, 40] on span "Детали" at bounding box center [54, 42] width 30 height 8
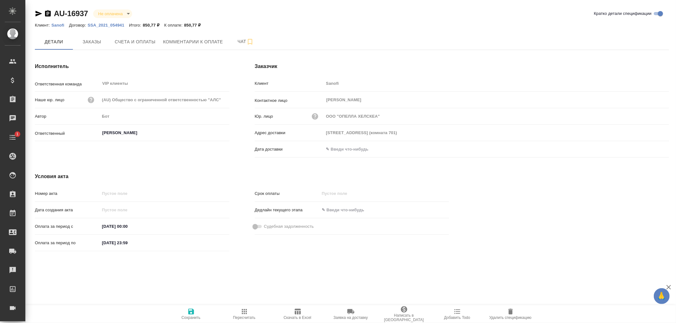
click at [352, 146] on input "text" at bounding box center [351, 149] width 55 height 9
click at [648, 148] on icon "button" at bounding box center [651, 149] width 6 height 6
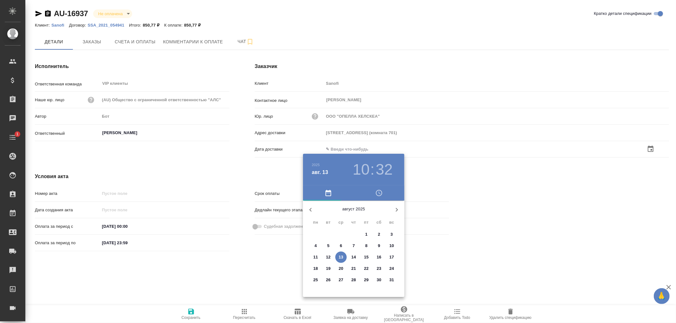
click at [342, 255] on p "13" at bounding box center [341, 257] width 5 height 6
type input "[DATE] 10:32"
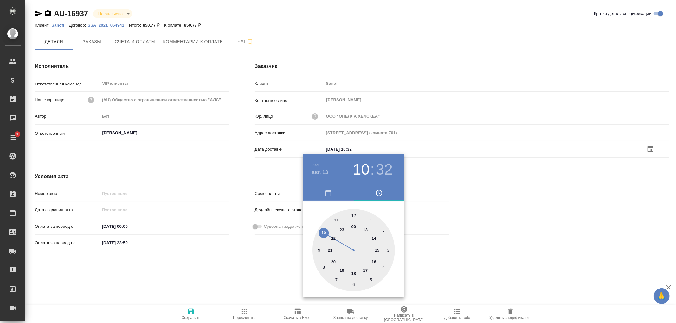
click at [191, 314] on div at bounding box center [338, 161] width 676 height 323
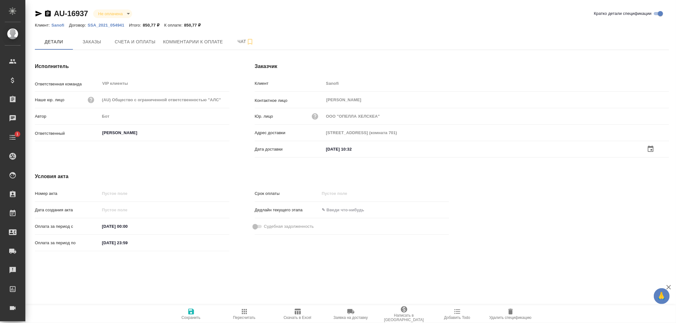
click at [191, 311] on icon "button" at bounding box center [191, 312] width 6 height 6
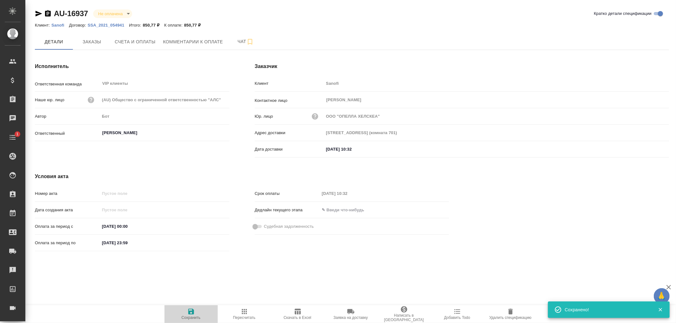
click at [191, 311] on icon "button" at bounding box center [191, 312] width 6 height 6
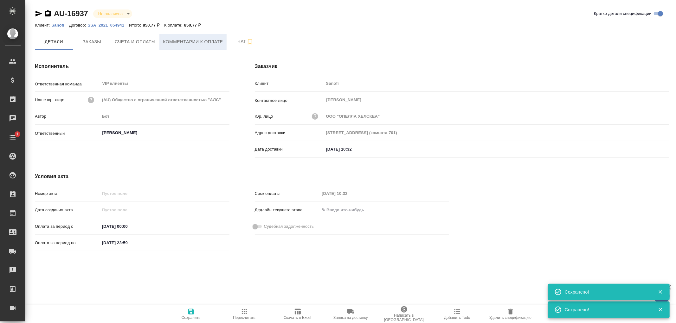
click at [175, 43] on span "Комментарии к оплате" at bounding box center [193, 42] width 60 height 8
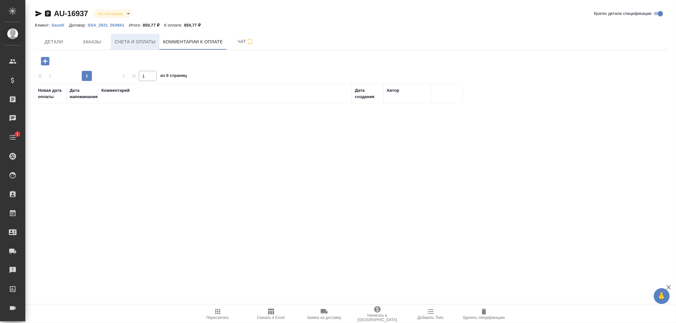
click at [140, 42] on span "Счета и оплаты" at bounding box center [135, 42] width 41 height 8
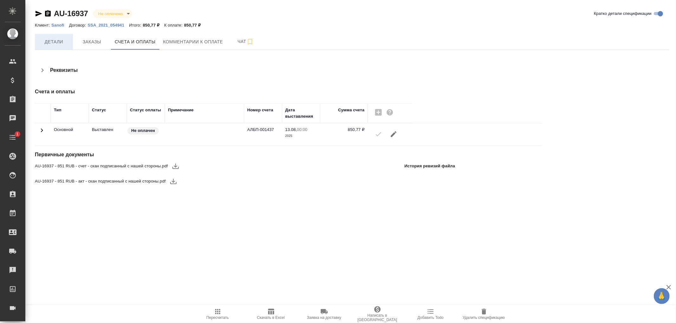
click at [54, 42] on span "Детали" at bounding box center [54, 42] width 30 height 8
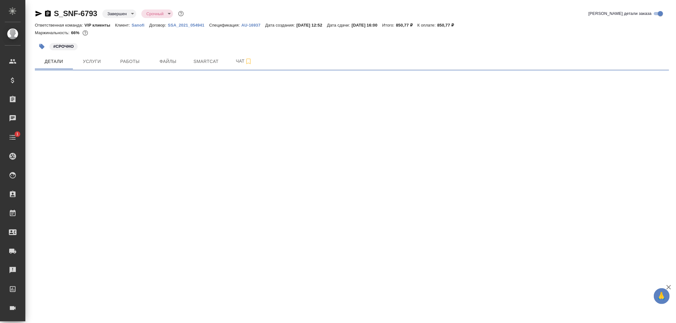
select select "RU"
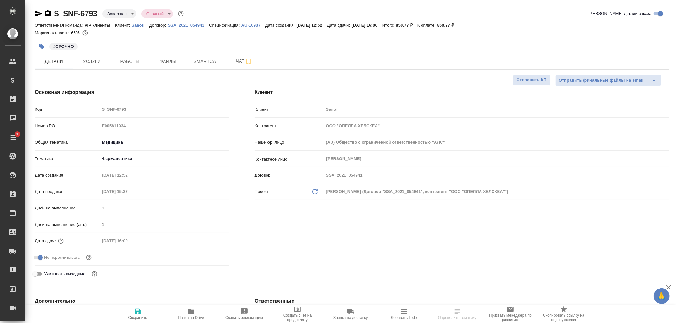
type textarea "x"
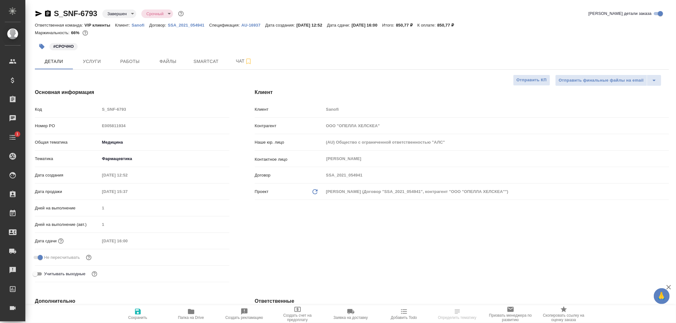
type textarea "x"
click at [239, 61] on span "Чат" at bounding box center [244, 61] width 30 height 8
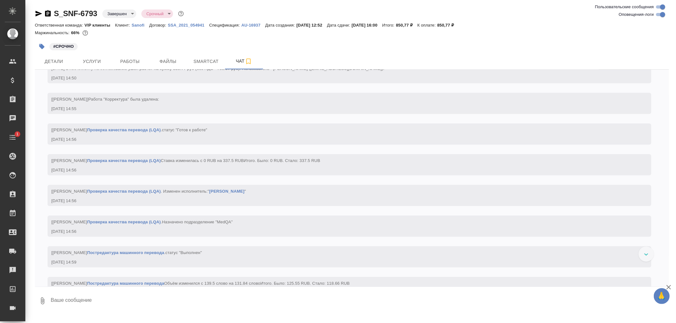
scroll to position [1443, 0]
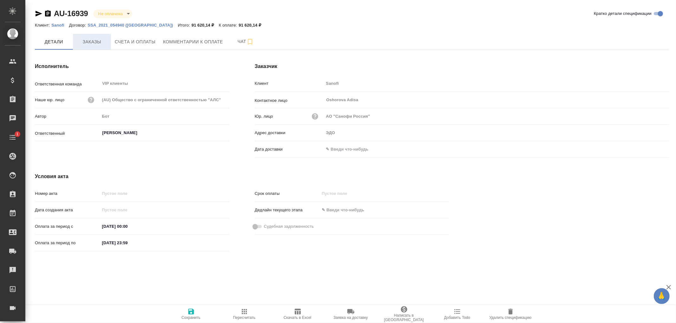
click at [93, 41] on span "Заказы" at bounding box center [92, 42] width 30 height 8
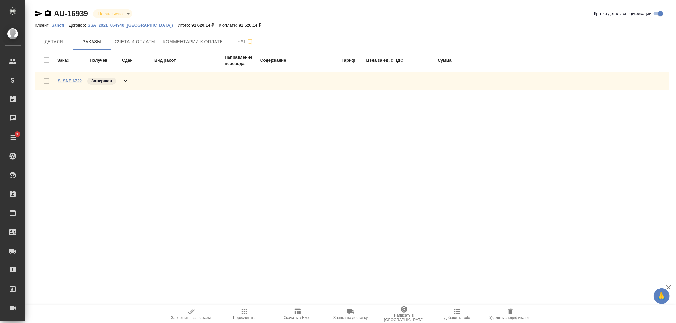
click at [75, 79] on link "S_SNF-6722" at bounding box center [70, 81] width 24 height 5
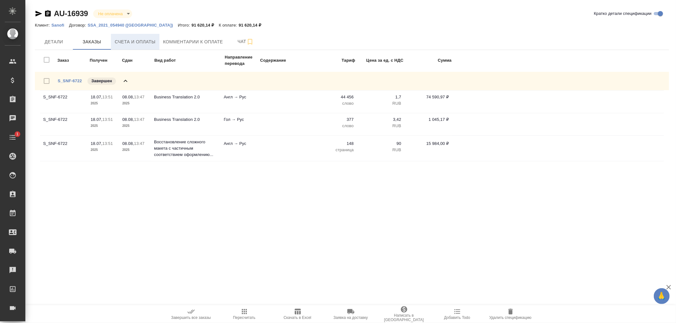
click at [140, 40] on span "Счета и оплаты" at bounding box center [135, 42] width 41 height 8
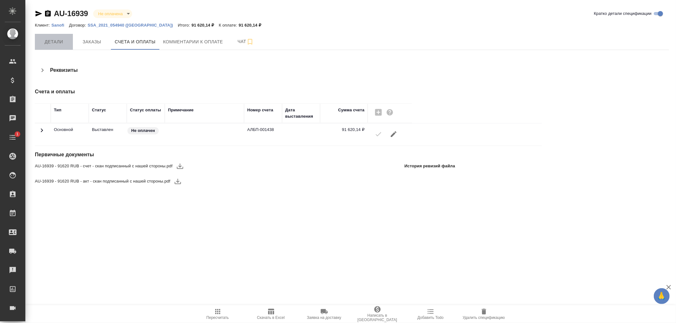
click at [56, 45] on span "Детали" at bounding box center [54, 42] width 30 height 8
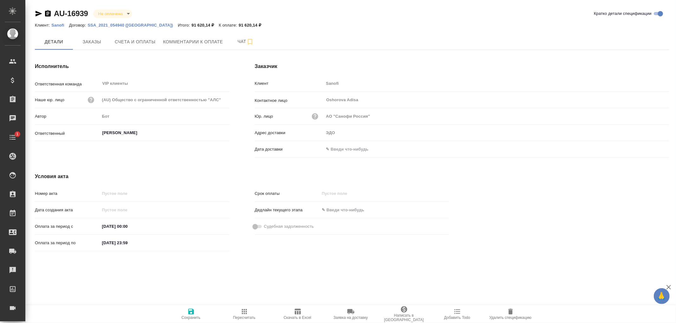
click at [331, 149] on input "text" at bounding box center [351, 149] width 55 height 9
click at [649, 148] on icon "button" at bounding box center [651, 149] width 8 height 8
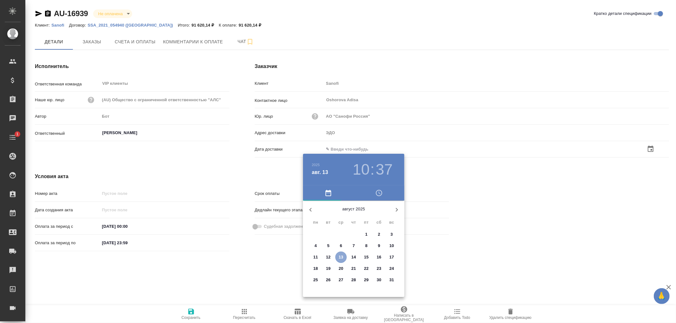
click at [343, 258] on p "13" at bounding box center [341, 257] width 5 height 6
type input "[DATE] 10:37"
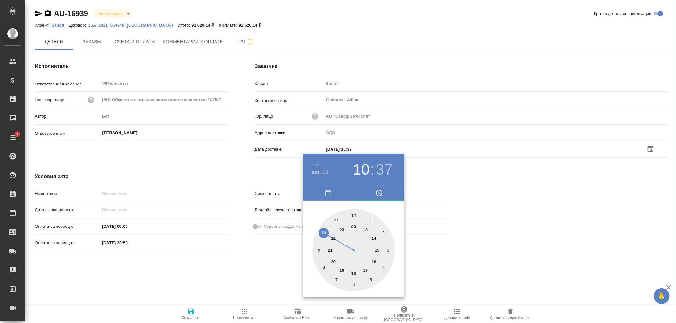
click at [194, 312] on div at bounding box center [338, 161] width 676 height 323
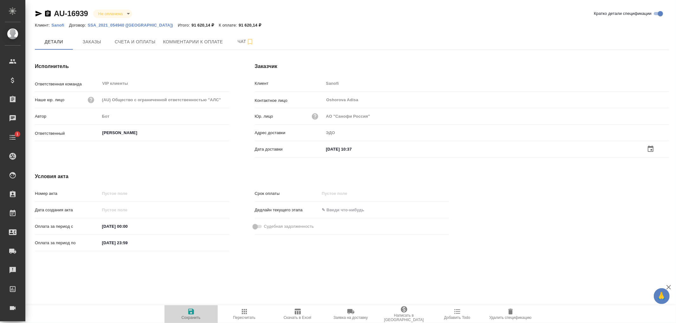
click at [189, 312] on icon "button" at bounding box center [191, 312] width 6 height 6
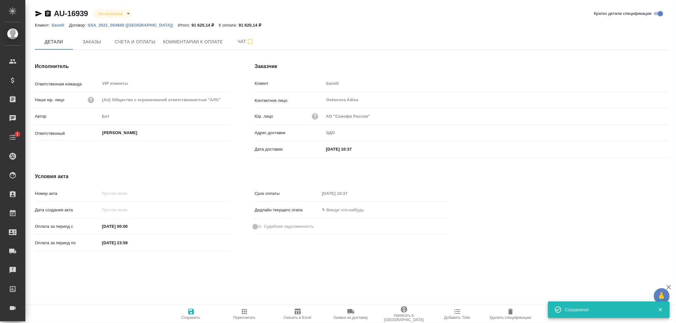
click at [189, 312] on icon "button" at bounding box center [191, 312] width 6 height 6
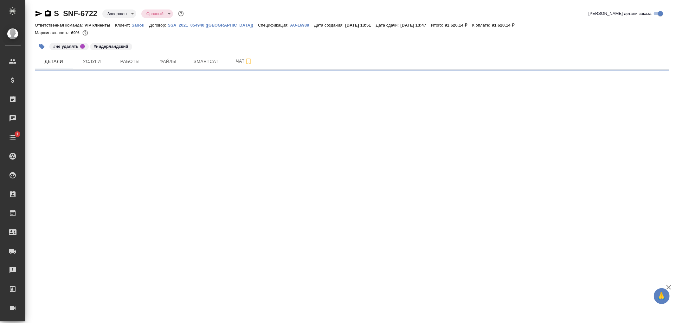
select select "RU"
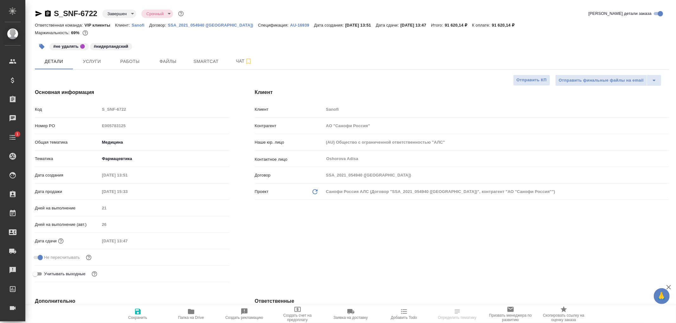
type textarea "x"
click at [241, 62] on span "Чат" at bounding box center [244, 61] width 30 height 8
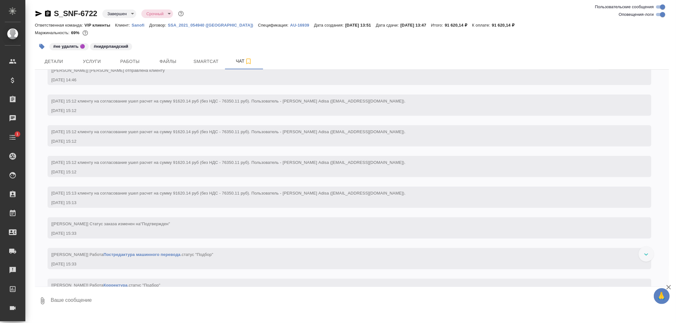
scroll to position [563, 0]
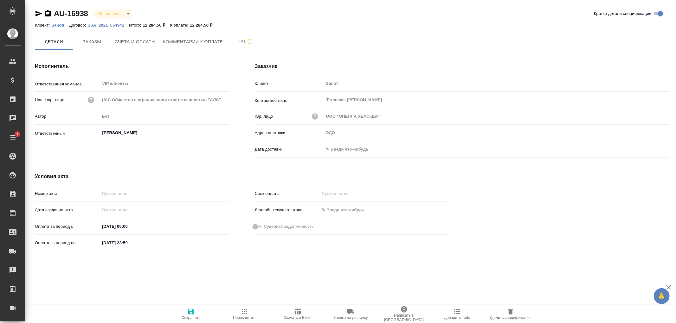
drag, startPoint x: 89, startPoint y: 38, endPoint x: 144, endPoint y: 57, distance: 58.0
click at [90, 39] on span "Заказы" at bounding box center [92, 42] width 30 height 8
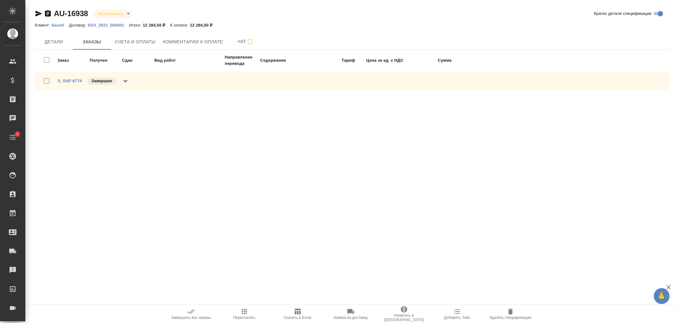
click at [73, 80] on link "S_SNF-6774" at bounding box center [70, 81] width 24 height 5
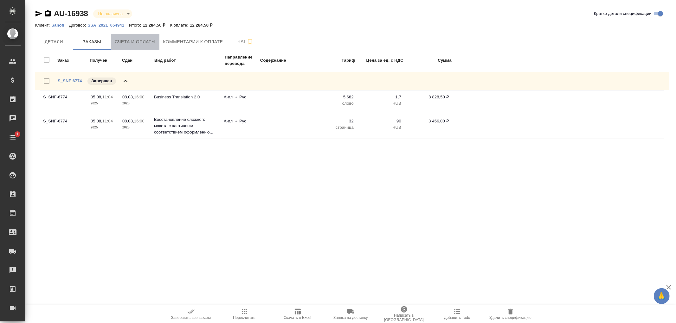
click at [134, 42] on span "Счета и оплаты" at bounding box center [135, 42] width 41 height 8
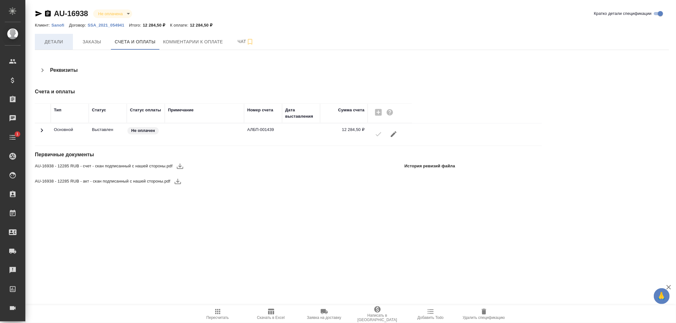
click at [51, 40] on span "Детали" at bounding box center [54, 42] width 30 height 8
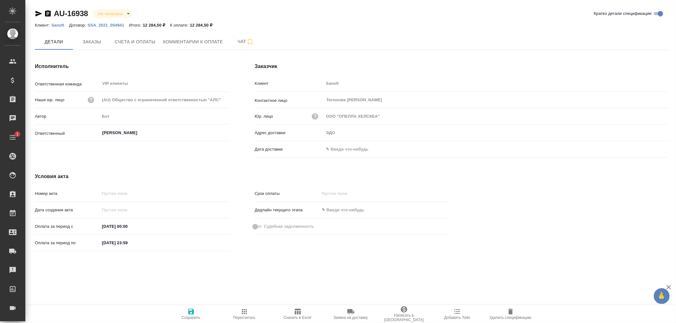
drag, startPoint x: 343, startPoint y: 149, endPoint x: 392, endPoint y: 151, distance: 49.5
click at [344, 149] on input "text" at bounding box center [351, 149] width 55 height 9
click at [648, 148] on icon "button" at bounding box center [651, 148] width 6 height 6
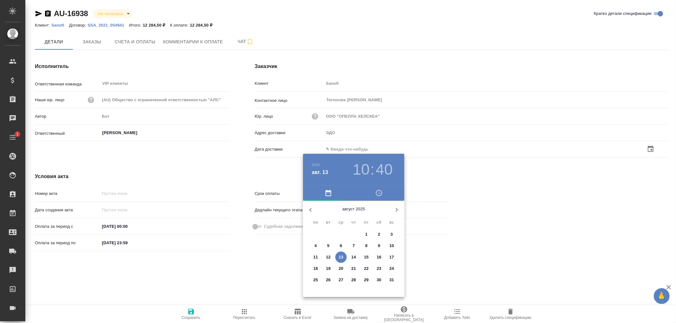
click at [339, 257] on p "13" at bounding box center [341, 257] width 5 height 6
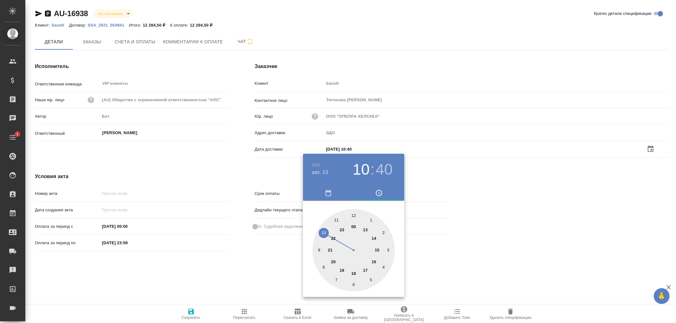
type input "13.08.2025 10:40"
click at [190, 312] on div at bounding box center [338, 161] width 676 height 323
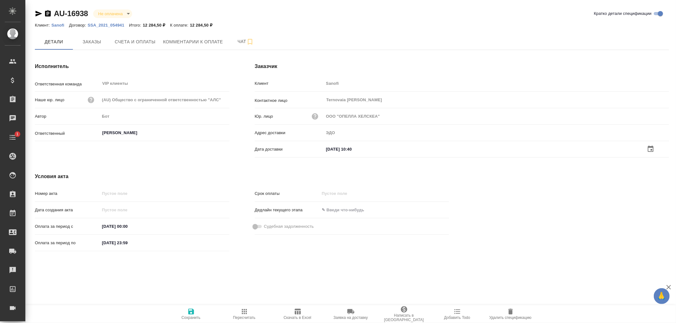
click at [191, 311] on icon "button" at bounding box center [191, 312] width 8 height 8
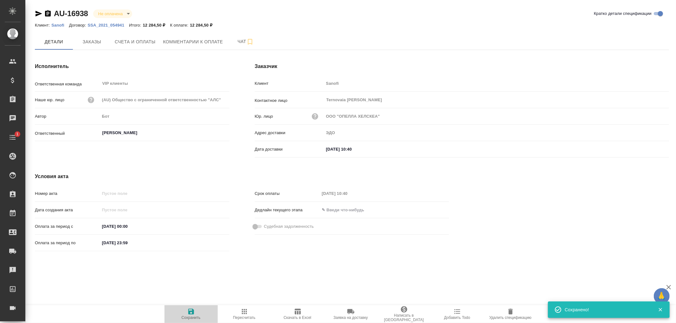
click at [192, 311] on icon "button" at bounding box center [191, 312] width 8 height 8
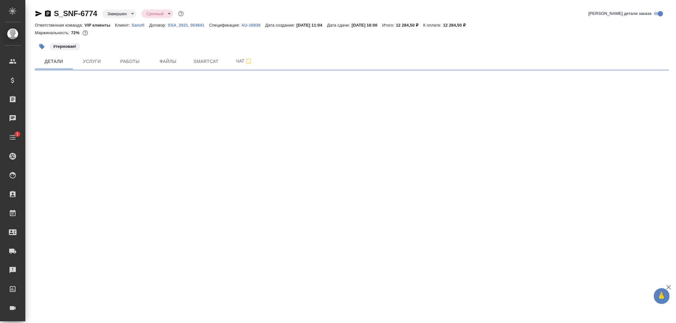
select select "RU"
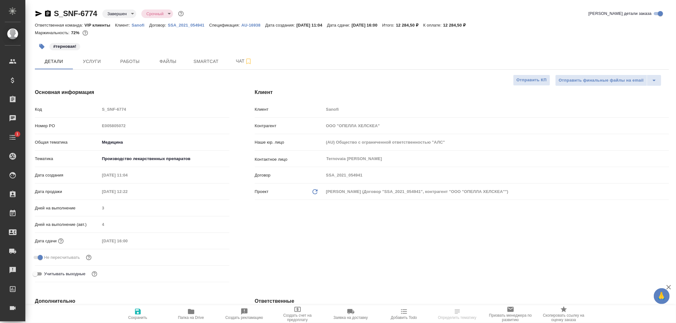
type textarea "x"
click at [241, 63] on span "Чат" at bounding box center [244, 61] width 30 height 8
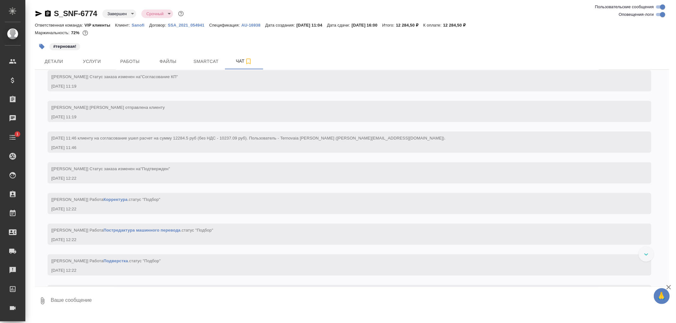
scroll to position [528, 0]
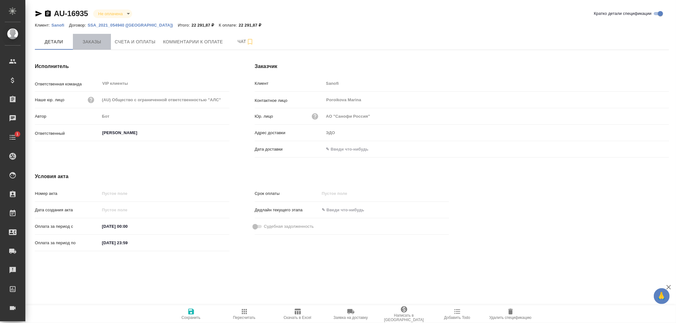
click at [88, 42] on span "Заказы" at bounding box center [92, 42] width 30 height 8
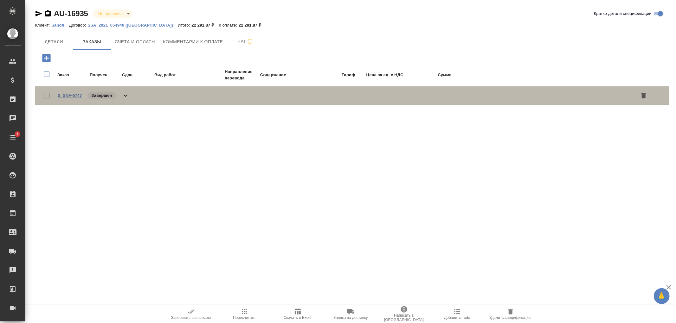
click at [77, 94] on link "S_SNF-6747" at bounding box center [70, 95] width 24 height 5
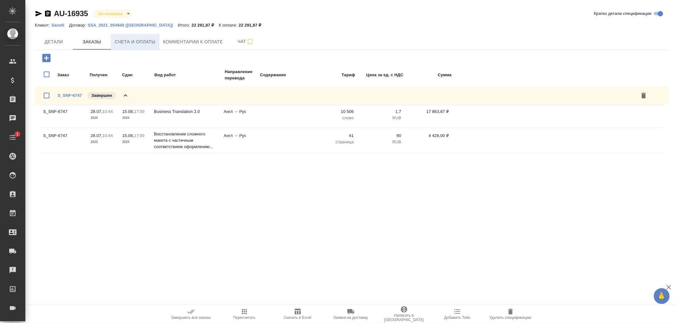
click at [140, 46] on button "Счета и оплаты" at bounding box center [135, 42] width 48 height 16
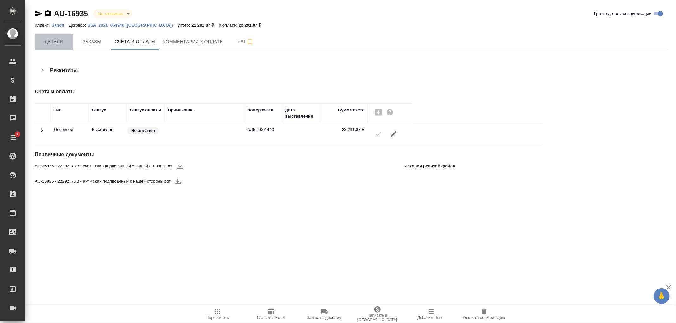
click at [50, 42] on span "Детали" at bounding box center [54, 42] width 30 height 8
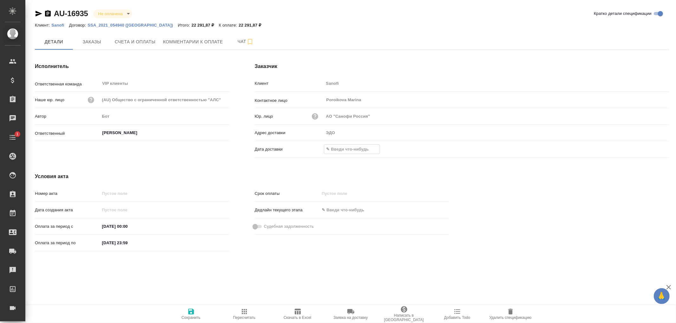
drag, startPoint x: 332, startPoint y: 148, endPoint x: 464, endPoint y: 135, distance: 132.4
click at [333, 148] on input "text" at bounding box center [351, 149] width 55 height 9
click at [654, 149] on div at bounding box center [658, 149] width 22 height 8
click at [651, 148] on icon "button" at bounding box center [651, 149] width 8 height 8
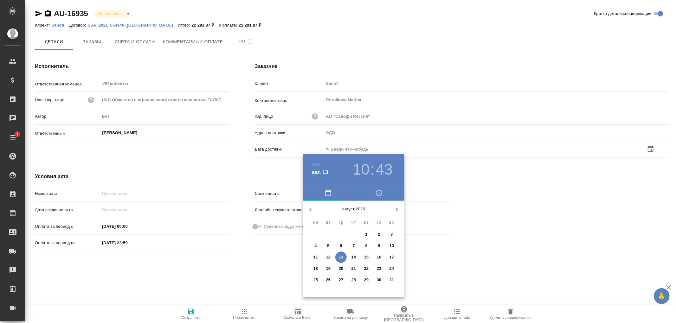
click at [342, 259] on p "13" at bounding box center [341, 257] width 5 height 6
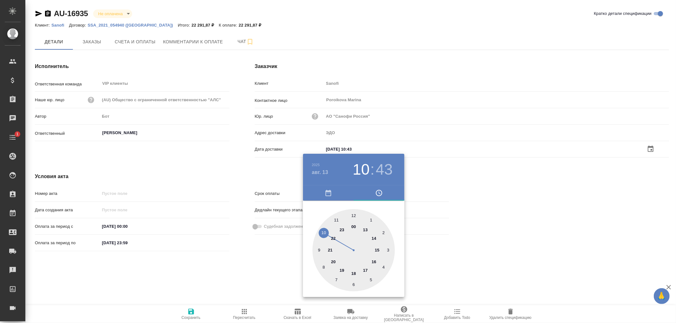
type input "13.08.2025 10:43"
click at [192, 312] on div at bounding box center [338, 161] width 676 height 323
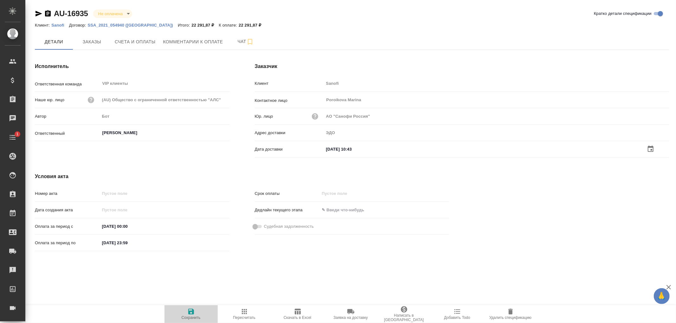
click at [192, 312] on icon "button" at bounding box center [191, 312] width 6 height 6
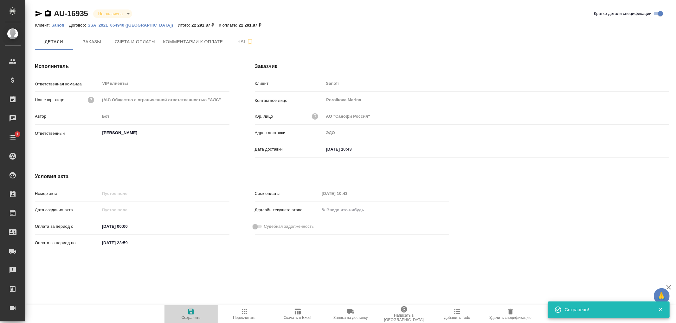
click at [192, 312] on icon "button" at bounding box center [191, 312] width 6 height 6
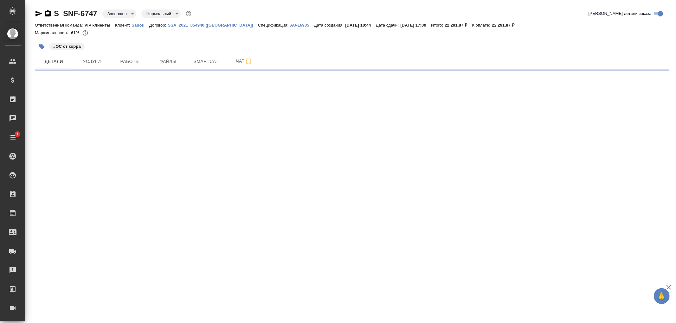
select select "RU"
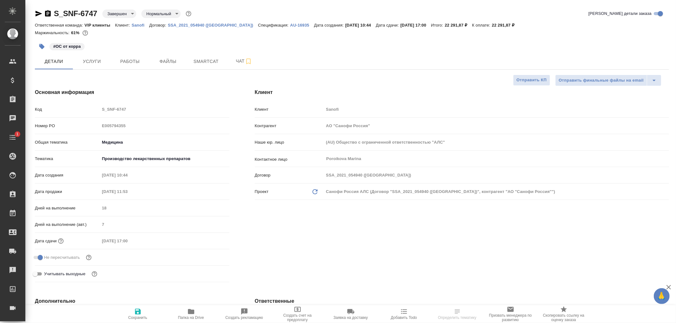
type textarea "x"
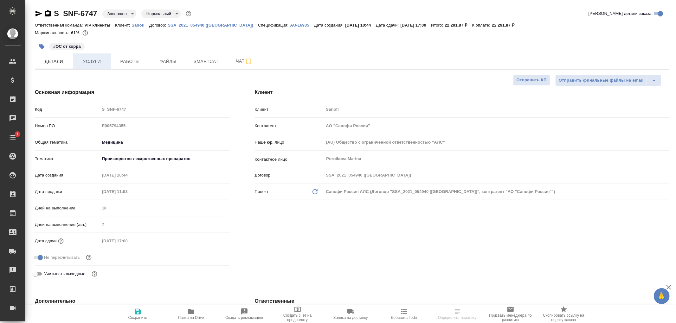
type textarea "x"
click at [241, 59] on span "Чат" at bounding box center [244, 61] width 30 height 8
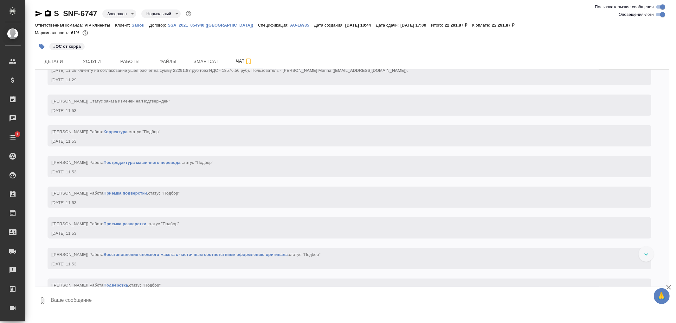
scroll to position [563, 0]
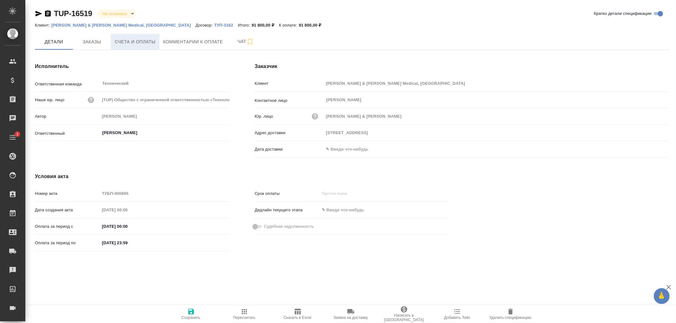
click at [134, 40] on span "Счета и оплаты" at bounding box center [135, 42] width 41 height 8
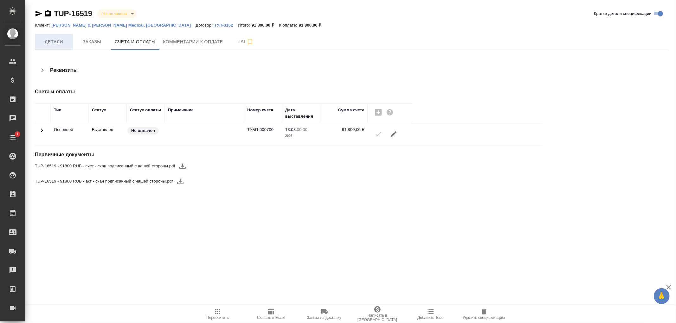
click at [53, 43] on span "Детали" at bounding box center [54, 42] width 30 height 8
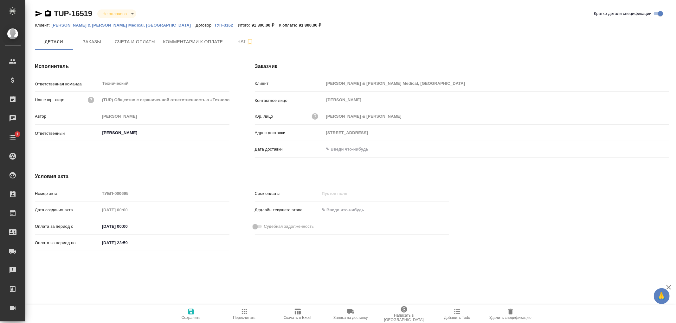
click at [336, 151] on input "text" at bounding box center [351, 149] width 55 height 9
click at [648, 149] on icon "button" at bounding box center [651, 148] width 6 height 6
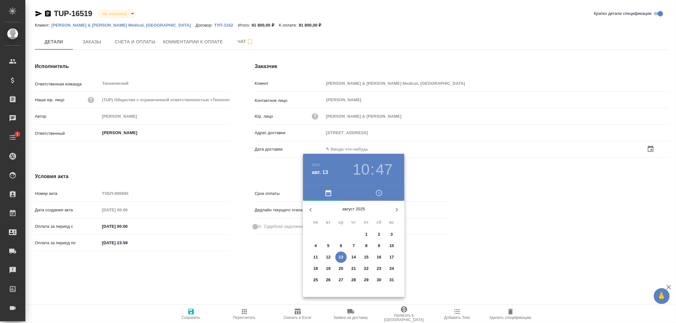
click at [336, 258] on span "13" at bounding box center [340, 257] width 11 height 6
type input "13.08.2025 10:47"
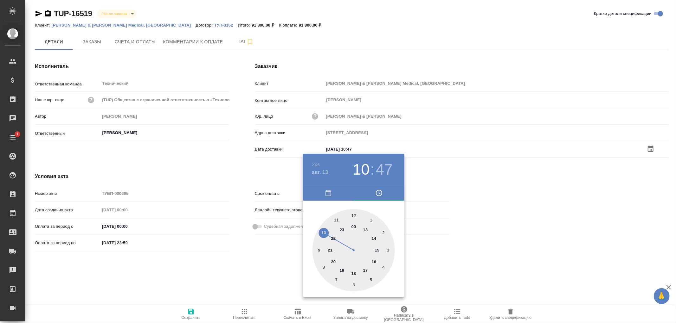
click at [194, 311] on div at bounding box center [338, 161] width 676 height 323
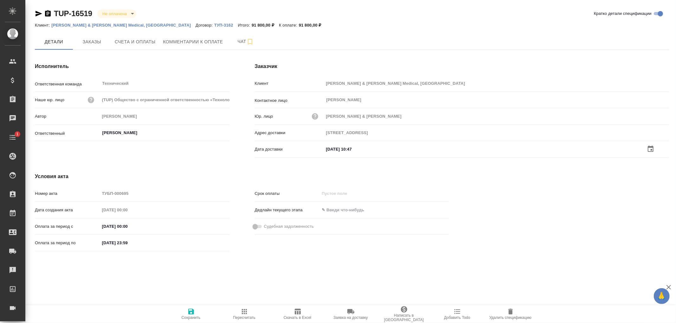
click at [191, 312] on icon "button" at bounding box center [191, 312] width 6 height 6
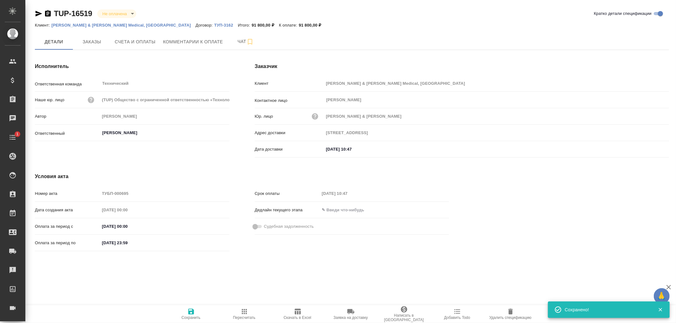
click at [188, 312] on icon "button" at bounding box center [191, 312] width 6 height 6
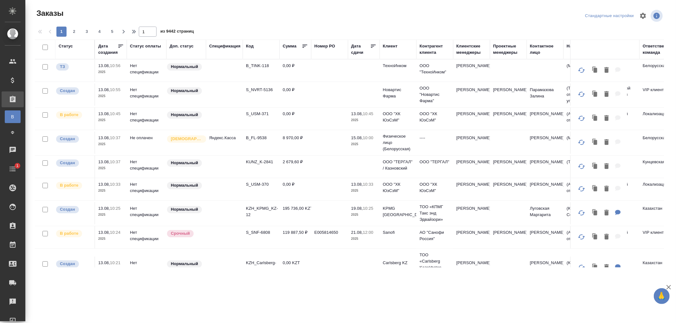
click at [387, 48] on div "Клиент" at bounding box center [390, 46] width 15 height 6
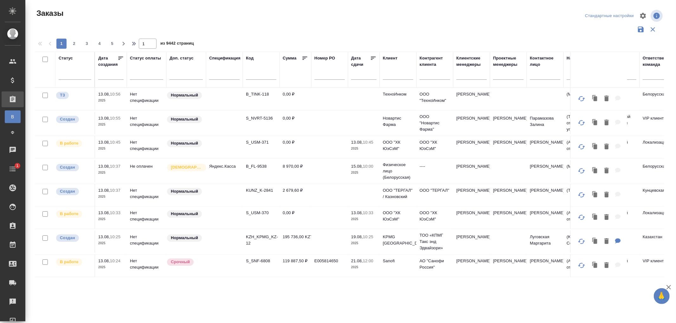
click at [388, 75] on input "text" at bounding box center [398, 76] width 30 height 8
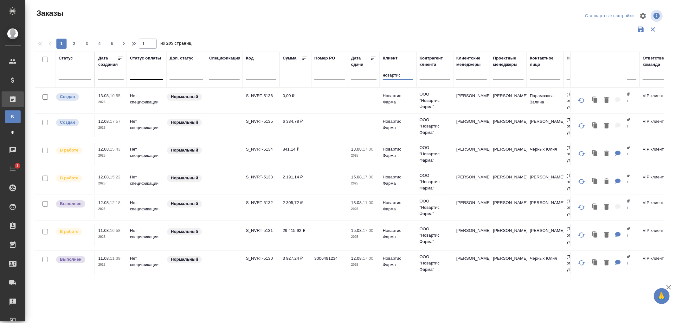
type input "новартис"
click at [135, 78] on div at bounding box center [146, 73] width 33 height 9
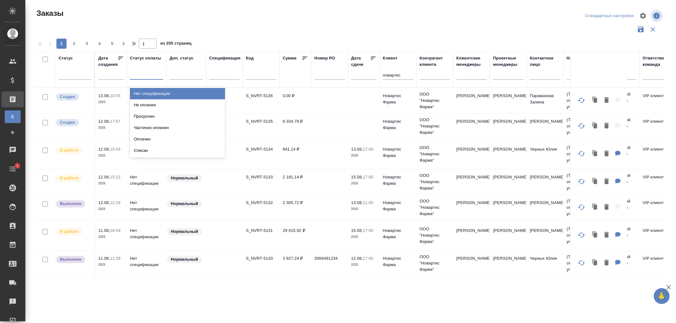
click at [151, 95] on div "Нет спецификации" at bounding box center [177, 93] width 95 height 11
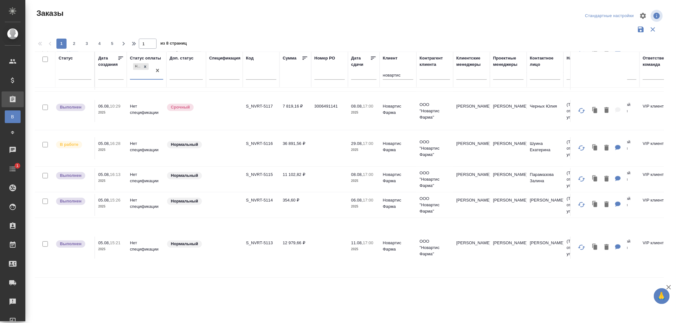
scroll to position [548, 0]
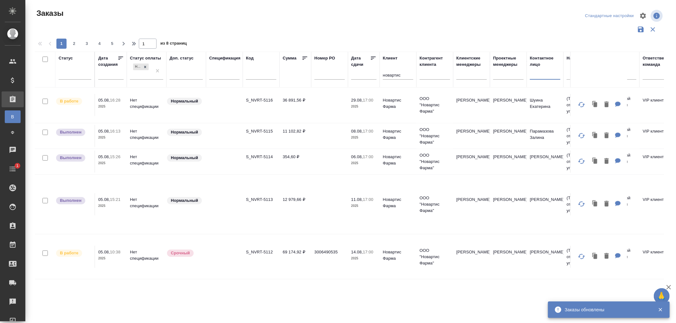
click at [536, 75] on input "text" at bounding box center [545, 76] width 30 height 8
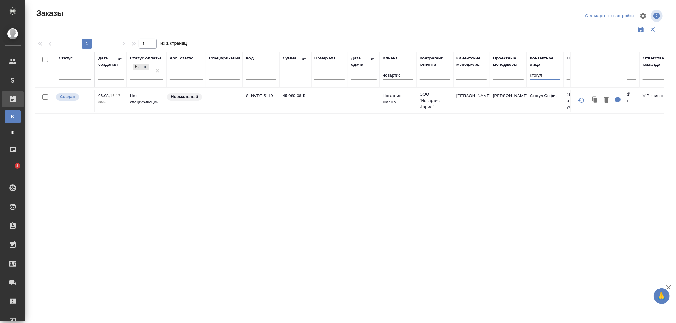
scroll to position [0, 0]
type input "стогул"
